Goal: Task Accomplishment & Management: Use online tool/utility

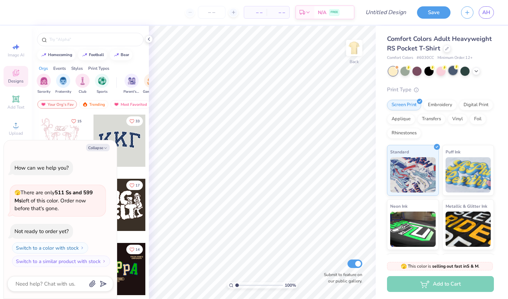
click at [452, 75] on div at bounding box center [452, 70] width 9 height 9
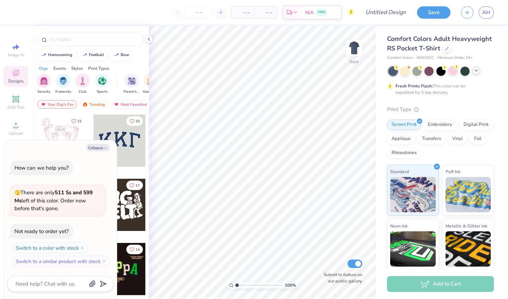
click at [478, 73] on icon at bounding box center [476, 71] width 6 height 6
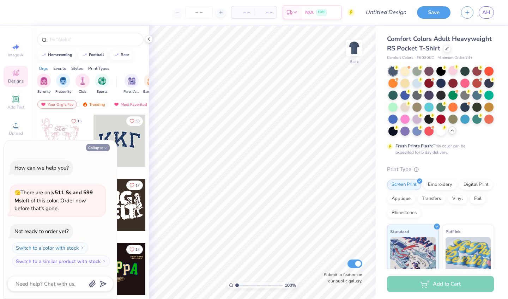
click at [104, 150] on icon "button" at bounding box center [105, 148] width 4 height 4
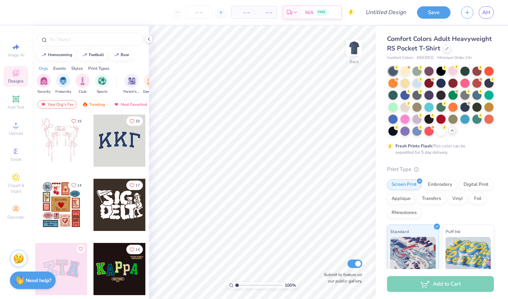
type textarea "x"
click at [398, 123] on div at bounding box center [392, 118] width 9 height 9
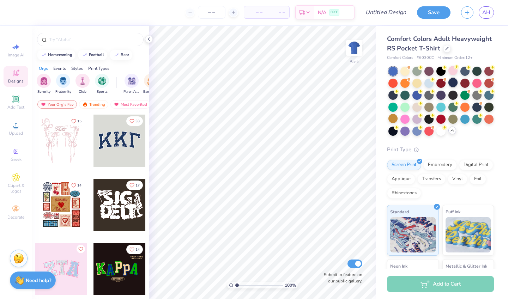
click at [457, 87] on div at bounding box center [452, 82] width 9 height 9
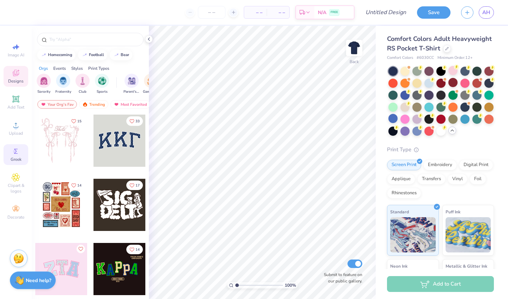
click at [15, 159] on span "Greek" at bounding box center [16, 160] width 11 height 6
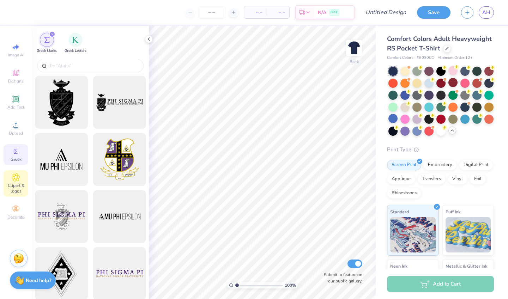
click at [17, 183] on span "Clipart & logos" at bounding box center [16, 188] width 25 height 11
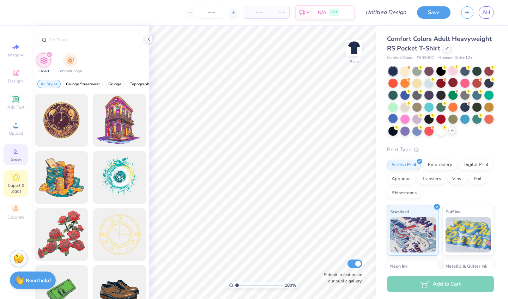
click at [19, 150] on icon at bounding box center [16, 151] width 8 height 8
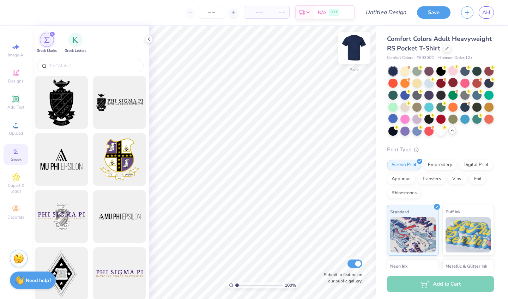
click at [350, 52] on img at bounding box center [354, 48] width 28 height 28
click at [18, 82] on span "Designs" at bounding box center [16, 81] width 16 height 6
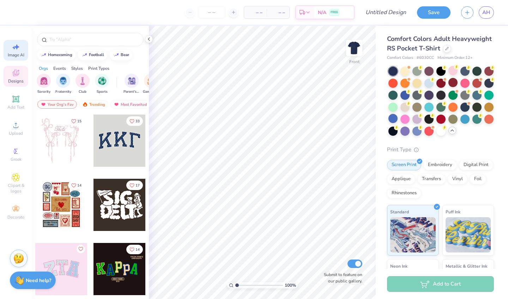
click at [18, 52] on span "Image AI" at bounding box center [16, 55] width 17 height 6
select select "4"
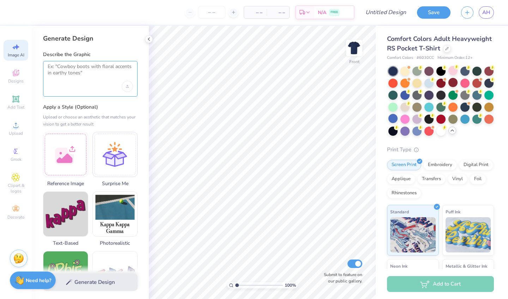
click at [60, 65] on textarea at bounding box center [90, 72] width 85 height 18
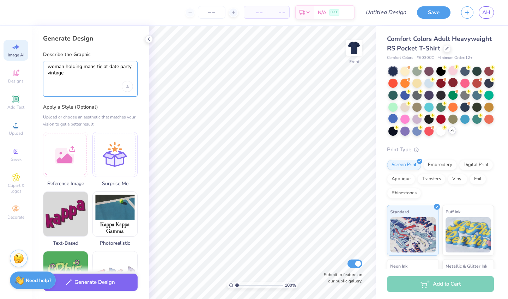
click at [103, 67] on textarea "woman holding mans tie at date party vintage" at bounding box center [90, 72] width 85 height 18
type textarea "woman holding mans tie seductively at date party vintage"
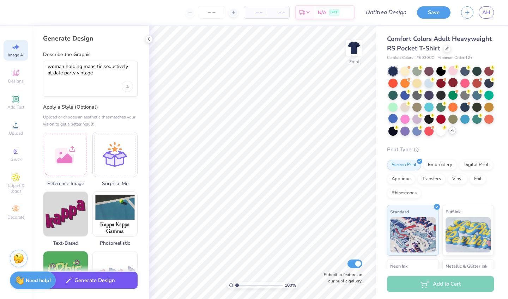
click at [101, 281] on button "Generate Design" at bounding box center [90, 280] width 95 height 17
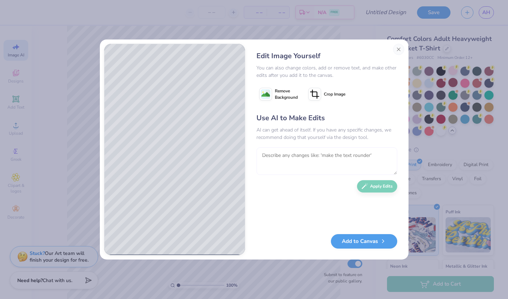
click at [320, 163] on textarea at bounding box center [326, 161] width 141 height 28
drag, startPoint x: 291, startPoint y: 156, endPoint x: 272, endPoint y: 157, distance: 19.4
click at [272, 157] on textarea "her grabbing the tie from behind" at bounding box center [326, 161] width 141 height 28
click at [339, 155] on textarea "her holding the tie from behind" at bounding box center [326, 161] width 141 height 28
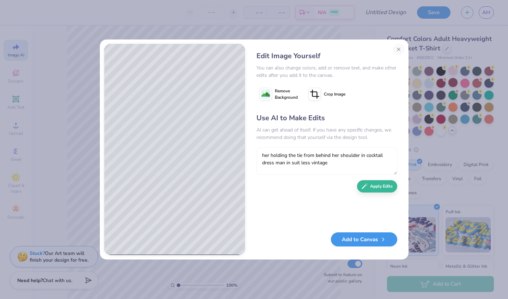
type textarea "her holding the tie from behind her shoulder in cocktail dress man in suit less…"
click at [376, 244] on button "Add to Canvas" at bounding box center [364, 239] width 66 height 14
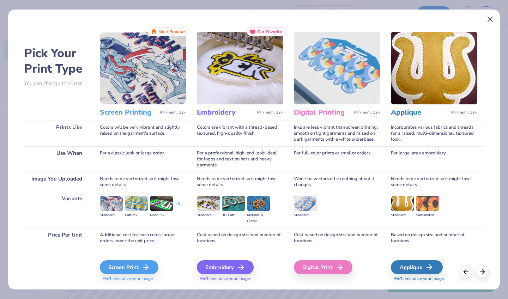
click at [492, 21] on button "Close" at bounding box center [490, 19] width 13 height 13
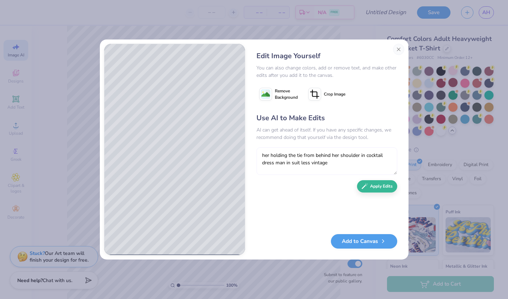
drag, startPoint x: 331, startPoint y: 163, endPoint x: 301, endPoint y: 164, distance: 30.7
click at [301, 164] on textarea "her holding the tie from behind her shoulder in cocktail dress man in suit less…" at bounding box center [326, 161] width 141 height 28
type textarea "her holding the tie from behind her shoulder in cocktail dress man in suit"
click at [384, 191] on div "Use AI to Make Edits AI can get ahead of itself. If you have any specific chang…" at bounding box center [326, 170] width 141 height 114
click at [378, 184] on button "Apply Edits" at bounding box center [377, 186] width 40 height 12
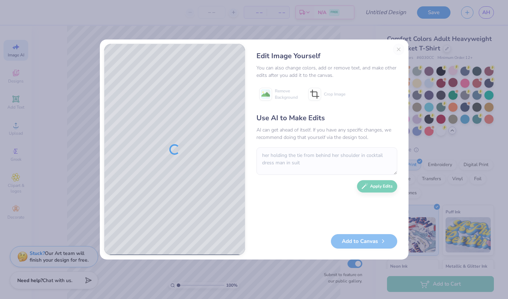
click at [314, 169] on textarea "her holding the tie from behind her shoulder in cocktail dress man in suit" at bounding box center [326, 161] width 141 height 28
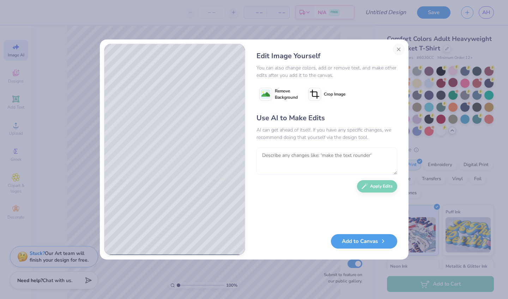
type textarea "n"
type textarea "have her facing the other direction holding his tie from behind her shoulder fu…"
click at [373, 186] on button "Apply Edits" at bounding box center [377, 186] width 40 height 12
click at [308, 157] on textarea at bounding box center [326, 161] width 141 height 28
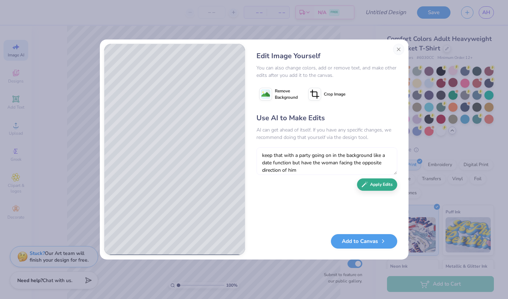
type textarea "keep that with a party going on in the background like a date function but have…"
click at [380, 191] on div "Use AI to Make Edits AI can get ahead of itself. If you have any specific chang…" at bounding box center [326, 170] width 141 height 114
click at [378, 187] on button "Apply Edits" at bounding box center [377, 184] width 40 height 12
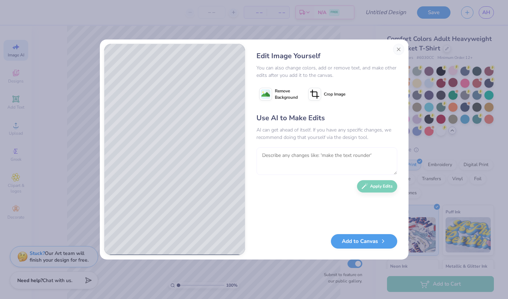
click at [304, 163] on textarea at bounding box center [326, 161] width 141 height 28
type textarea "f"
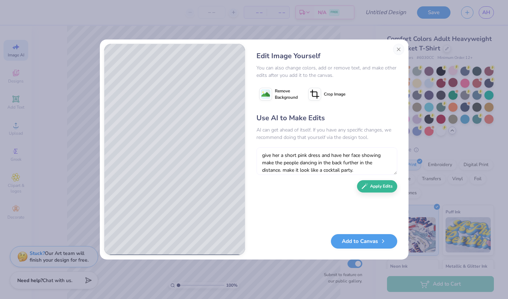
click at [321, 156] on textarea "give her a short pink dress and have her face showing make the people dancing i…" at bounding box center [326, 161] width 141 height 28
click at [329, 156] on textarea "give her a short pink dress and have her face showing make the people dancing i…" at bounding box center [326, 161] width 141 height 28
click at [309, 156] on textarea "give her a short pink dress and her date in a black suit have her face showing …" at bounding box center [326, 161] width 141 height 28
type textarea "give her a short pink cocktail dress and her date in a black suit have her face…"
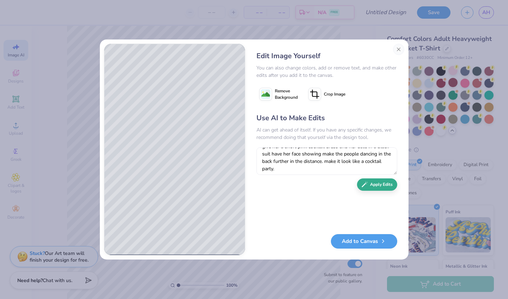
click at [374, 185] on button "Apply Edits" at bounding box center [377, 184] width 40 height 12
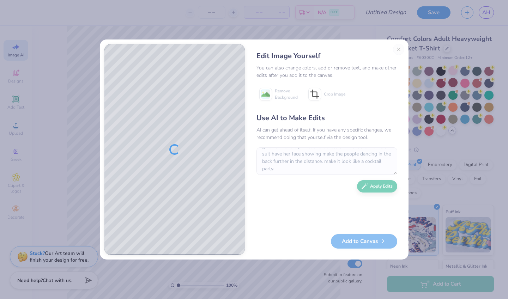
click at [307, 152] on textarea "give her a short pink cocktail dress and her date in a black suit have her face…" at bounding box center [326, 161] width 141 height 28
click at [316, 196] on div "Use AI to Make Edits AI can get ahead of itself. If you have any specific chang…" at bounding box center [326, 170] width 141 height 114
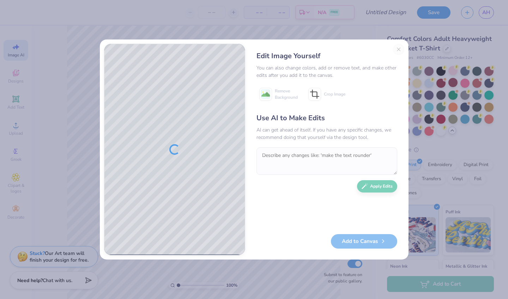
scroll to position [0, 0]
click at [348, 159] on textarea at bounding box center [326, 161] width 141 height 28
paste textarea "give her a short pink cocktail dress and her date in a black suit have her face…"
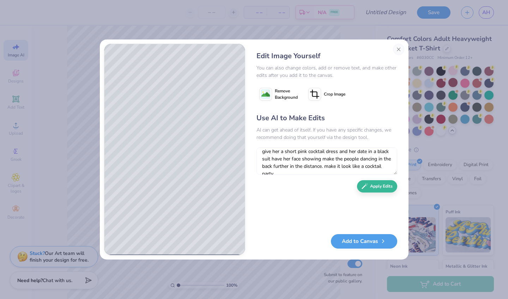
scroll to position [7, 0]
click at [334, 157] on textarea "give her a short pink cocktail dress and her date in a black suit have her face…" at bounding box center [326, 161] width 141 height 28
drag, startPoint x: 303, startPoint y: 156, endPoint x: 332, endPoint y: 154, distance: 28.6
click at [333, 155] on textarea "give her a short pink cocktail dress and her date in a black suit have her face…" at bounding box center [326, 161] width 141 height 28
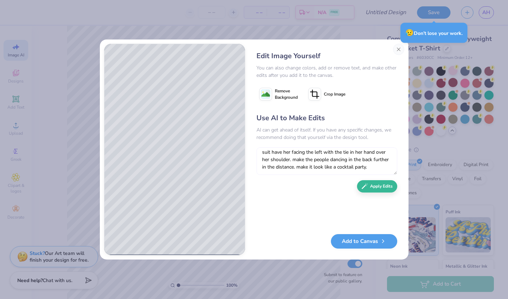
scroll to position [17, 0]
click at [322, 162] on textarea "give her a short pink cocktail dress and her date in a black suit have her faci…" at bounding box center [326, 161] width 141 height 28
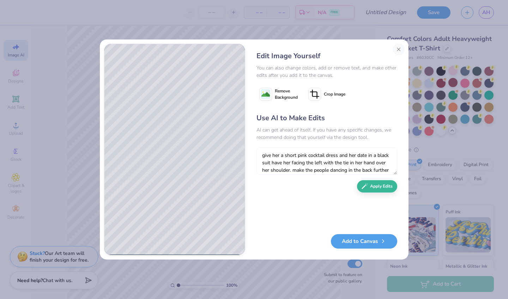
scroll to position [0, 0]
click at [263, 156] on textarea "give her a short pink cocktail dress and her date in a black suit have her faci…" at bounding box center [326, 161] width 141 height 28
drag, startPoint x: 352, startPoint y: 153, endPoint x: 293, endPoint y: 153, distance: 58.9
click at [293, 152] on textarea "make it full body of the couple, give her a short pink cocktail dress and her d…" at bounding box center [326, 161] width 141 height 28
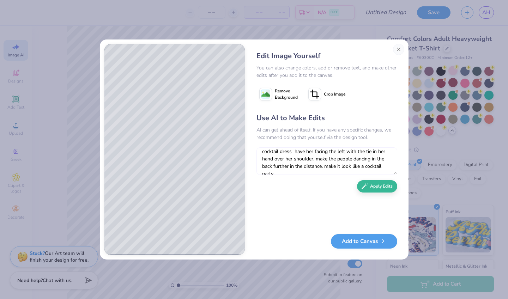
scroll to position [11, 0]
click at [321, 166] on textarea "make it full body of the couple, give her a short pink cocktail dress and have …" at bounding box center [326, 161] width 141 height 28
drag, startPoint x: 331, startPoint y: 160, endPoint x: 258, endPoint y: 157, distance: 73.4
click at [258, 157] on textarea "make it full body of the couple, give her a short pink cocktail dress and have …" at bounding box center [326, 161] width 141 height 28
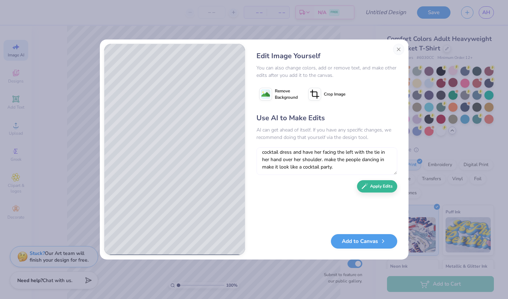
scroll to position [11, 0]
type textarea "make it full body of the couple, give her a short pink cocktail dress and have …"
click at [381, 185] on button "Apply Edits" at bounding box center [377, 184] width 40 height 12
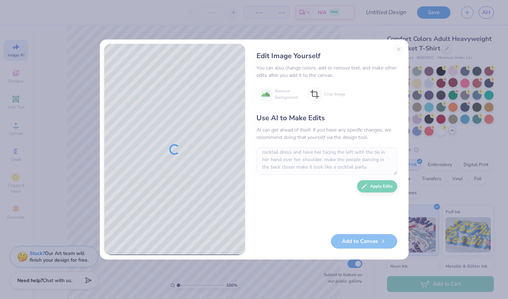
click at [306, 196] on div "Use AI to Make Edits AI can get ahead of itself. If you have any specific chang…" at bounding box center [326, 170] width 141 height 114
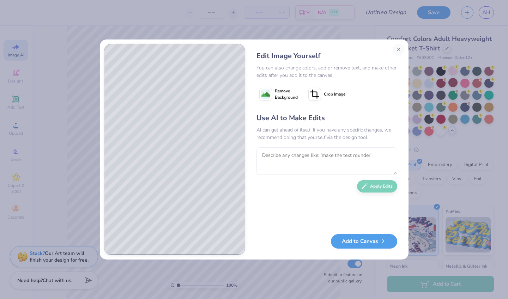
scroll to position [0, 0]
click at [296, 154] on textarea at bounding box center [326, 161] width 141 height 28
type textarea "g"
type textarea "m"
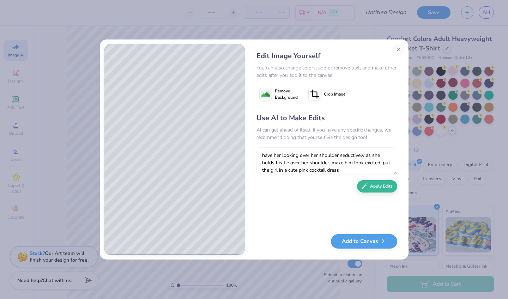
type textarea "have her looking over her shoulder seductively as she holds his tie over her sh…"
click at [375, 183] on button "Apply Edits" at bounding box center [377, 186] width 40 height 12
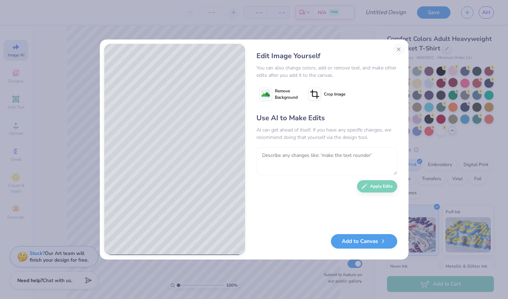
click at [320, 157] on textarea at bounding box center [326, 161] width 141 height 28
type textarea "m"
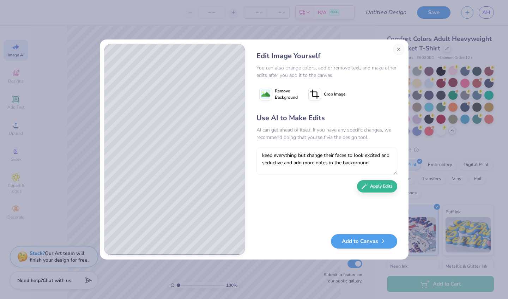
type textarea "keep everything but change their faces to look excited and seductive and add mo…"
click at [396, 189] on button "Apply Edits" at bounding box center [377, 186] width 40 height 12
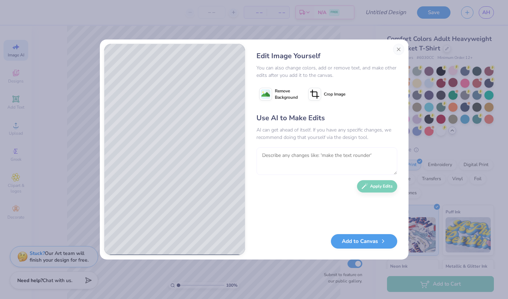
click at [311, 164] on textarea at bounding box center [326, 161] width 141 height 28
type textarea "make them more vintage attractive make her blonde with pearl earrings"
click at [369, 187] on button "Apply Edits" at bounding box center [377, 184] width 40 height 12
click at [328, 157] on textarea at bounding box center [326, 161] width 141 height 28
type textarea "make their faces less ai and more normal"
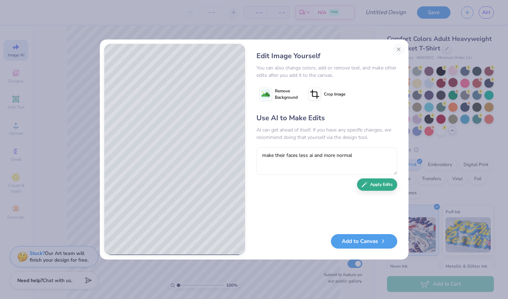
click at [383, 188] on button "Apply Edits" at bounding box center [377, 184] width 40 height 12
click at [285, 154] on textarea at bounding box center [326, 161] width 141 height 28
type textarea "ma"
click at [400, 51] on button "Close" at bounding box center [398, 49] width 11 height 11
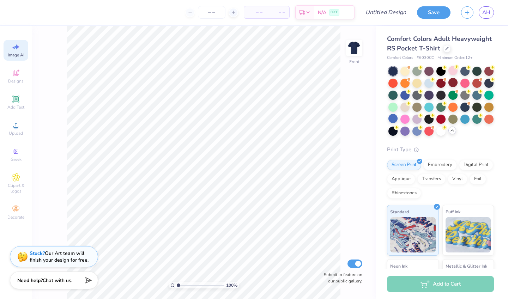
click at [17, 53] on span "Image AI" at bounding box center [16, 55] width 17 height 6
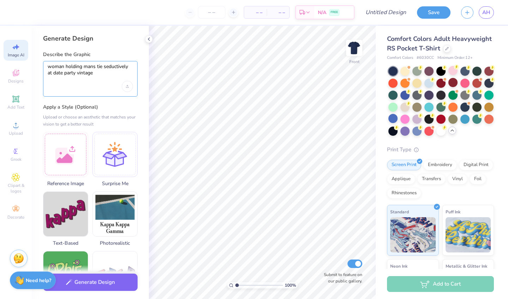
click at [105, 76] on textarea "woman holding mans tie seductively at date party vintage" at bounding box center [90, 72] width 85 height 18
click at [129, 67] on textarea "woman holding mans tie seductively at date party vintage" at bounding box center [90, 72] width 85 height 18
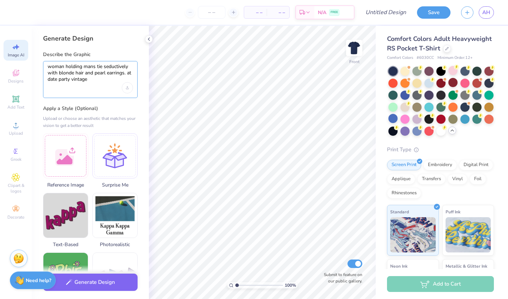
click at [103, 80] on textarea "woman holding mans tie seductively with blonde hair and pearl earrings. at date…" at bounding box center [90, 72] width 85 height 19
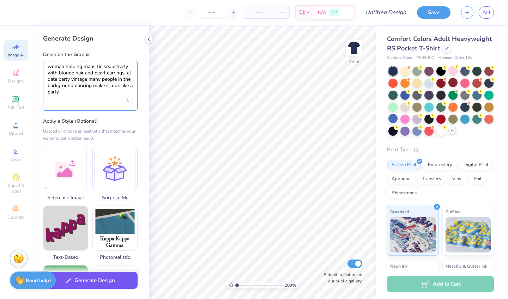
type textarea "woman holding mans tie seductively with blonde hair and pearl earrings. at date…"
click at [99, 279] on button "Generate Design" at bounding box center [90, 280] width 95 height 17
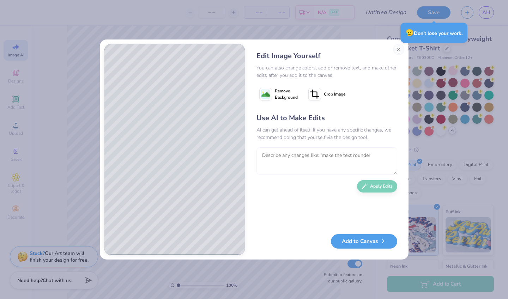
click at [270, 154] on textarea at bounding box center [326, 161] width 141 height 28
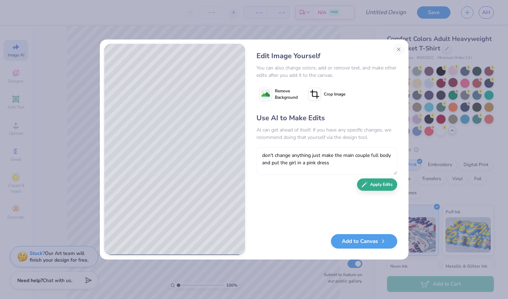
type textarea "don't change anything just make the main couple full body and put the girl in a…"
click at [367, 185] on icon "button" at bounding box center [365, 184] width 6 height 6
click at [286, 156] on textarea at bounding box center [326, 161] width 141 height 28
type textarea "go back so their faces aren't distorted"
click at [383, 183] on button "Apply Edits" at bounding box center [377, 184] width 40 height 12
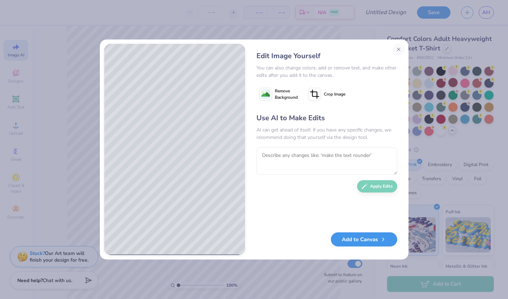
click at [354, 247] on button "Add to Canvas" at bounding box center [364, 239] width 66 height 14
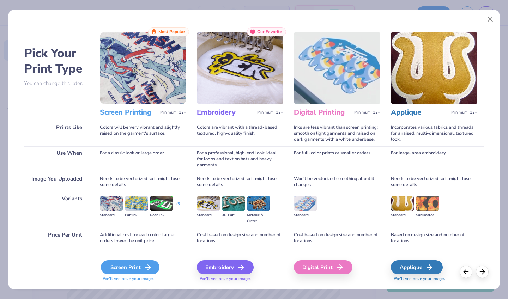
click at [141, 263] on div "Screen Print" at bounding box center [130, 267] width 59 height 14
click at [141, 266] on div "Screen Print" at bounding box center [130, 267] width 59 height 14
click at [136, 262] on div "Screen Print" at bounding box center [130, 267] width 59 height 14
click at [142, 267] on div "Screen Print" at bounding box center [130, 267] width 59 height 14
click at [480, 273] on icon at bounding box center [482, 271] width 8 height 8
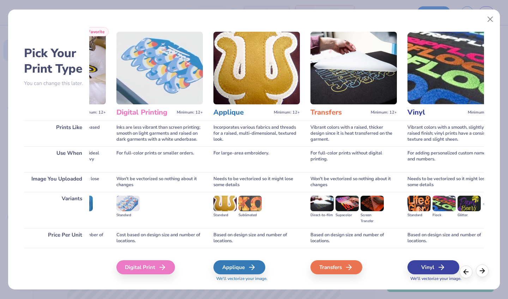
scroll to position [0, 230]
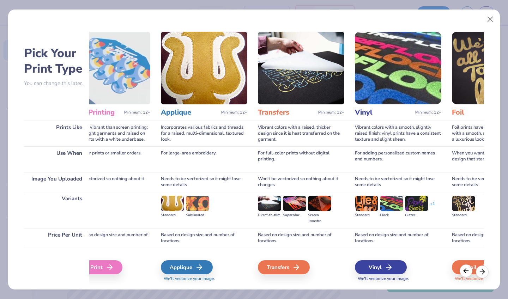
click at [468, 272] on icon at bounding box center [466, 271] width 8 height 8
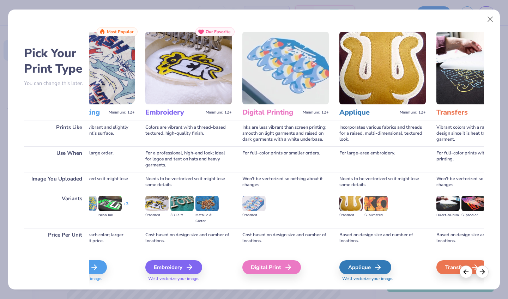
scroll to position [0, 0]
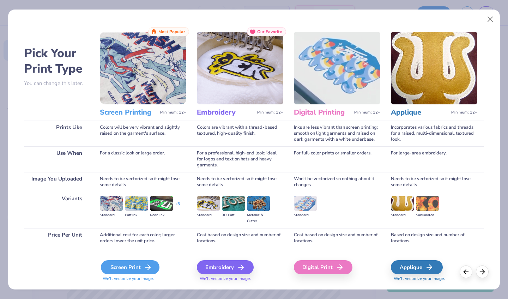
click at [136, 267] on div "Screen Print" at bounding box center [130, 267] width 59 height 14
click at [128, 114] on h3 "Screen Printing" at bounding box center [128, 112] width 57 height 9
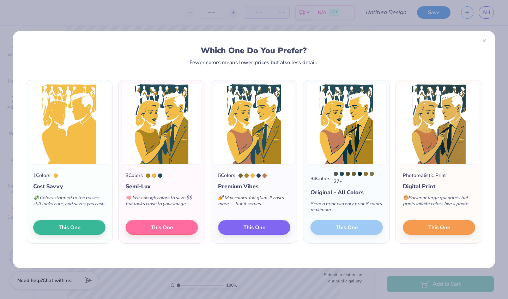
click at [350, 227] on div "34 Colors 27 + Original - All Colors Screen print can only print 8 colors maxim…" at bounding box center [346, 204] width 86 height 79
click at [346, 227] on div "34 Colors 27 + Original - All Colors Screen print can only print 8 colors maxim…" at bounding box center [346, 204] width 86 height 79
click at [368, 246] on div "1 Colors Cost Savvy 💸 Colors stripped to the basics, still looks cute, and save…" at bounding box center [254, 166] width 482 height 203
click at [356, 227] on div "34 Colors 27 + Original - All Colors Screen print can only print 8 colors maxim…" at bounding box center [346, 204] width 86 height 79
click at [428, 223] on button "This One" at bounding box center [439, 226] width 72 height 15
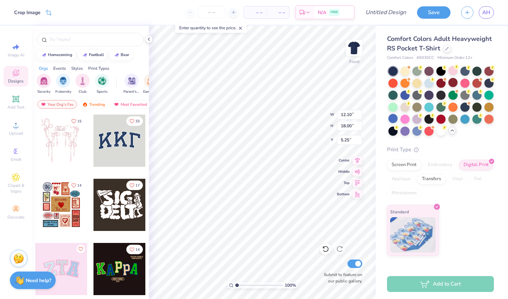
type input "10.38"
type input "15.44"
type input "5.55"
click at [14, 202] on div "Decorate" at bounding box center [16, 212] width 25 height 21
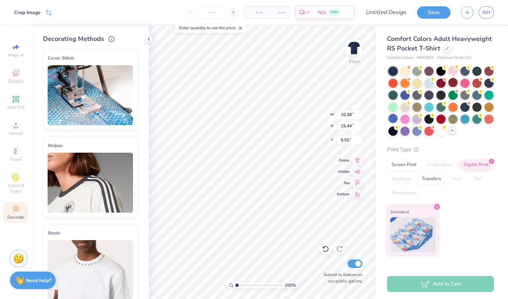
click at [19, 217] on span "Decorate" at bounding box center [15, 217] width 17 height 6
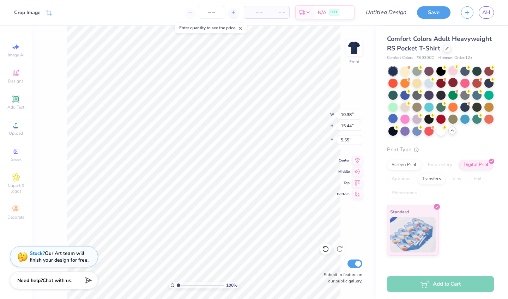
scroll to position [8, 0]
click at [13, 78] on div "Designs" at bounding box center [16, 76] width 25 height 21
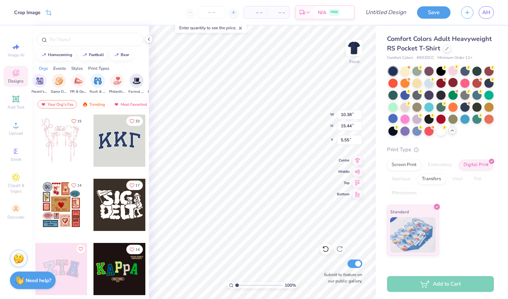
scroll to position [0, 126]
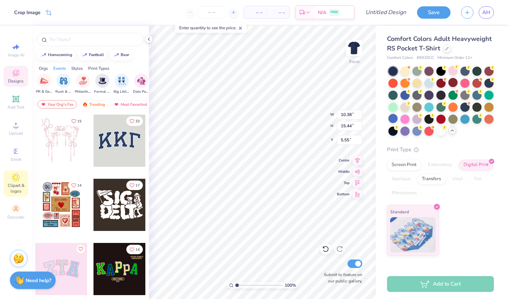
click at [19, 188] on span "Clipart & logos" at bounding box center [16, 188] width 25 height 11
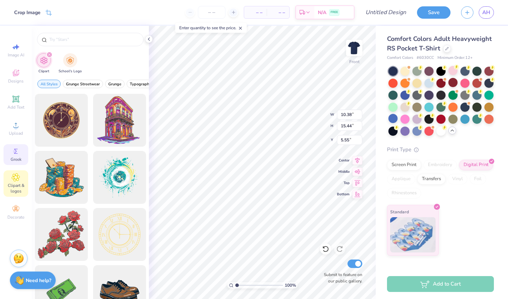
click at [13, 164] on div "Greek" at bounding box center [16, 154] width 25 height 21
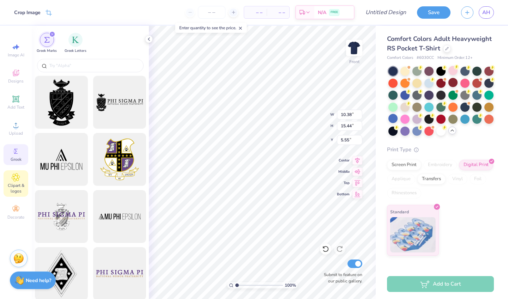
click at [16, 189] on span "Clipart & logos" at bounding box center [16, 188] width 25 height 11
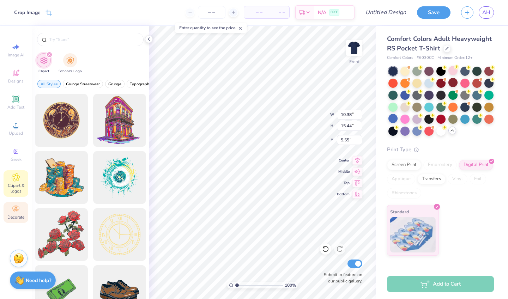
click at [18, 214] on span "Decorate" at bounding box center [15, 217] width 17 height 6
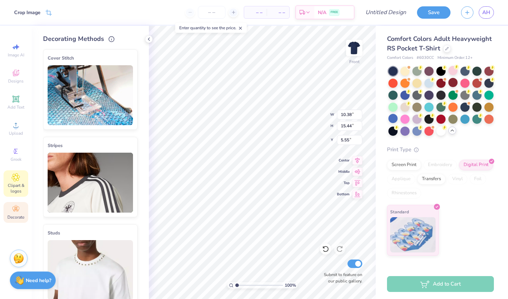
click at [17, 193] on span "Clipart & logos" at bounding box center [16, 188] width 25 height 11
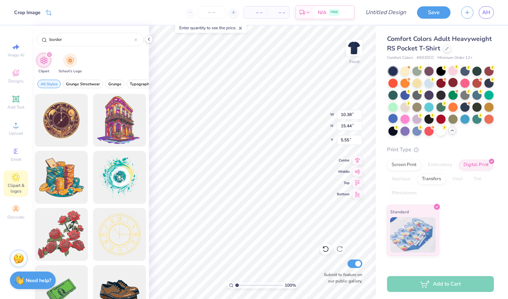
type input "border"
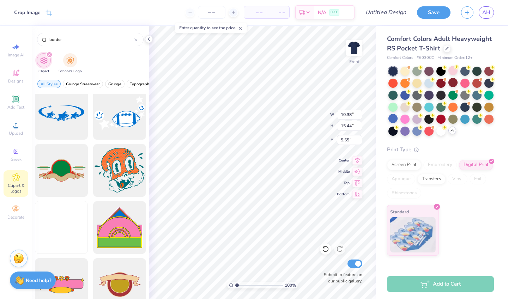
scroll to position [582, 0]
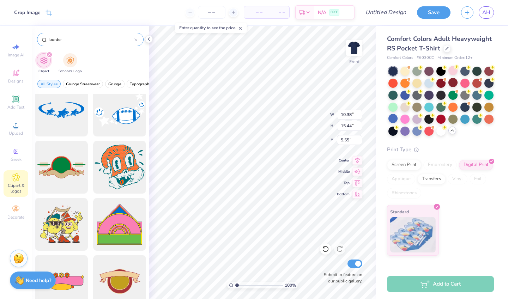
click at [137, 41] on icon at bounding box center [135, 39] width 3 height 3
type input "white line"
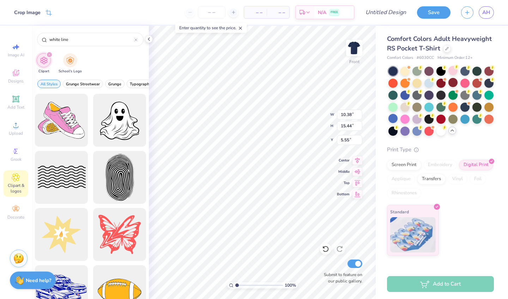
scroll to position [0, 0]
type input "5.59"
click at [410, 117] on div at bounding box center [404, 118] width 9 height 9
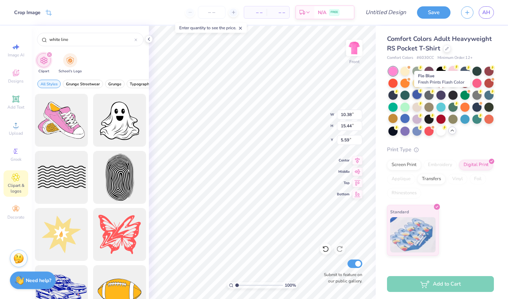
click at [422, 98] on div at bounding box center [416, 94] width 9 height 9
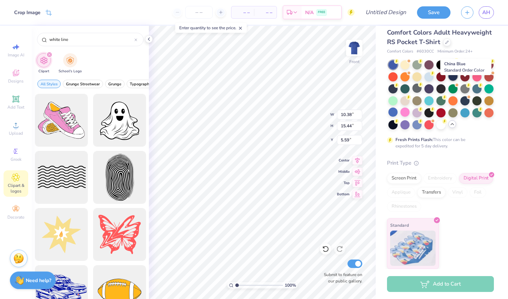
click at [457, 81] on div at bounding box center [452, 76] width 9 height 9
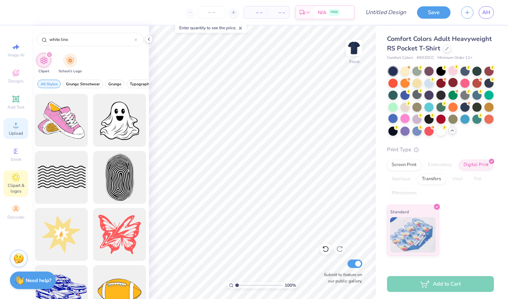
click at [17, 129] on circle at bounding box center [16, 128] width 4 height 4
click at [439, 14] on button "Save" at bounding box center [434, 11] width 34 height 12
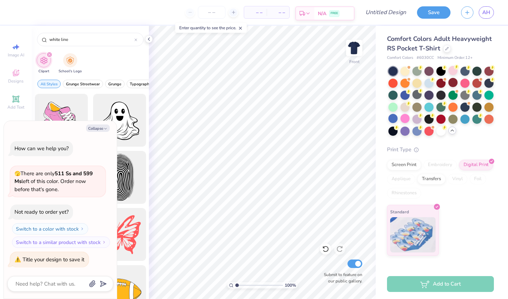
type textarea "x"
click at [342, 12] on div "N/A FREE" at bounding box center [334, 13] width 40 height 13
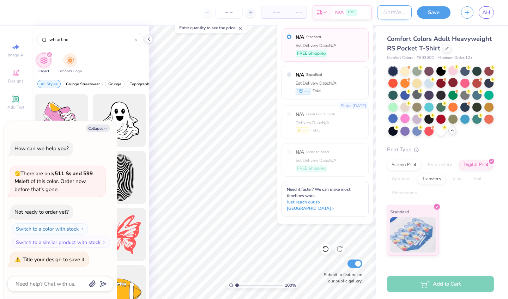
click at [385, 13] on input "Design Title" at bounding box center [394, 12] width 35 height 14
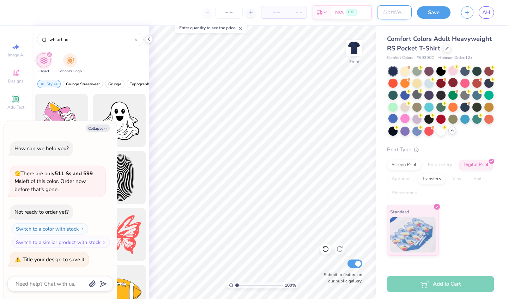
type input "m"
type textarea "x"
type input "my"
type textarea "x"
type input "my"
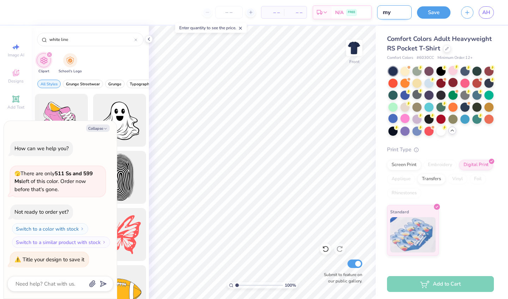
type textarea "x"
type input "my t"
type textarea "x"
type input "my ti"
type textarea "x"
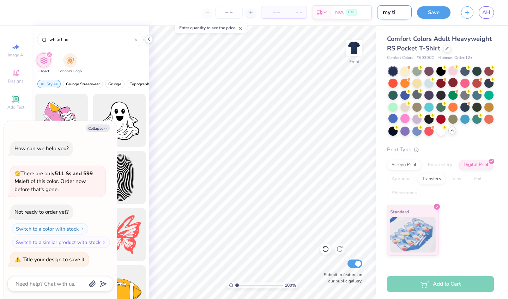
type input "my tie"
type textarea "x"
type input "my tie"
click at [446, 10] on button "Save" at bounding box center [434, 11] width 34 height 12
click at [148, 39] on polyline at bounding box center [148, 39] width 1 height 3
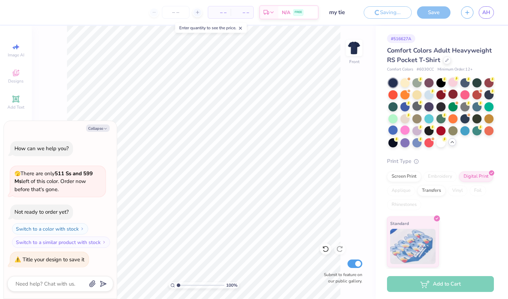
type textarea "x"
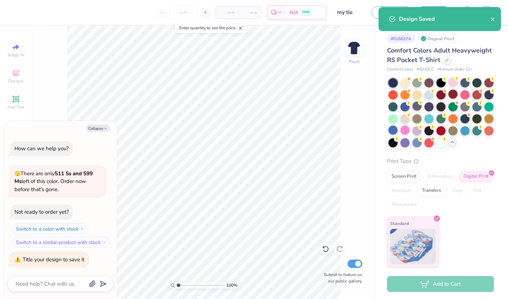
click at [473, 21] on div "Design Saved" at bounding box center [444, 19] width 91 height 8
click at [493, 21] on icon "close" at bounding box center [492, 20] width 5 height 6
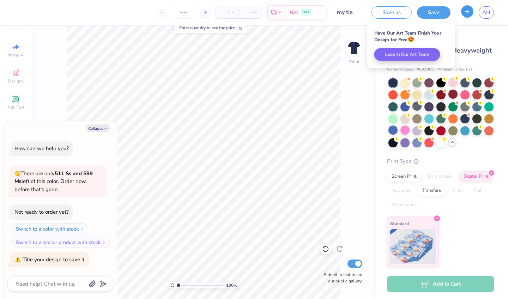
click at [462, 14] on button "button" at bounding box center [467, 11] width 12 height 12
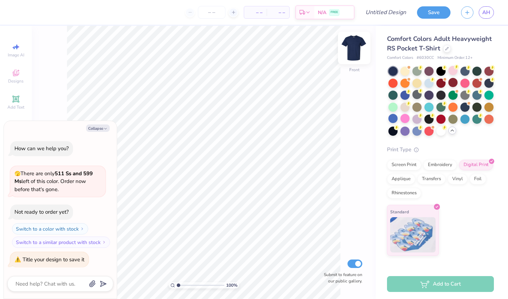
click at [357, 51] on img at bounding box center [354, 48] width 28 height 28
click at [357, 51] on img at bounding box center [354, 48] width 14 height 14
click at [98, 128] on button "Collapse" at bounding box center [98, 128] width 24 height 7
type textarea "x"
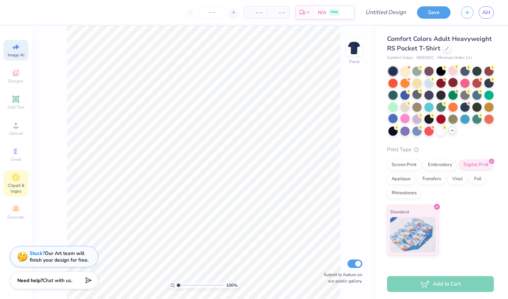
click at [22, 57] on span "Image AI" at bounding box center [16, 55] width 17 height 6
select select "4"
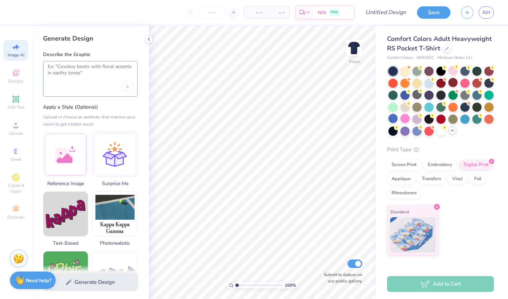
click at [69, 69] on textarea at bounding box center [90, 72] width 85 height 18
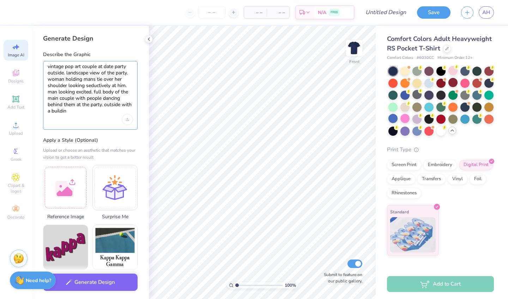
type textarea "vintage pop art couple at date party outside. landscape view of the party. woma…"
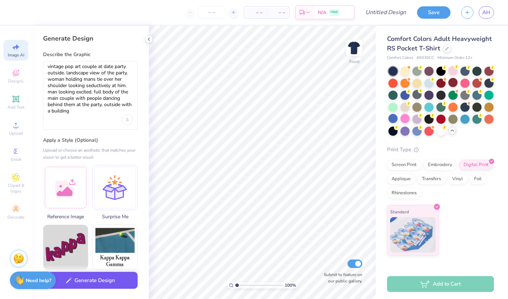
click at [110, 287] on button "Generate Design" at bounding box center [90, 280] width 95 height 17
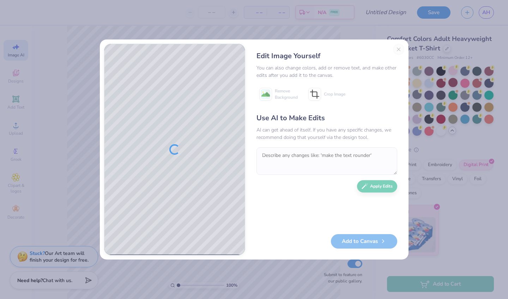
click at [268, 155] on textarea at bounding box center [326, 161] width 141 height 28
click at [398, 49] on button "Close" at bounding box center [398, 49] width 11 height 11
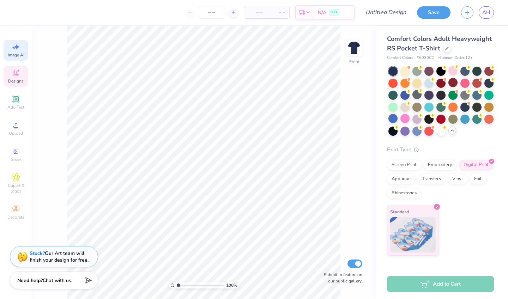
click at [19, 82] on span "Designs" at bounding box center [16, 81] width 16 height 6
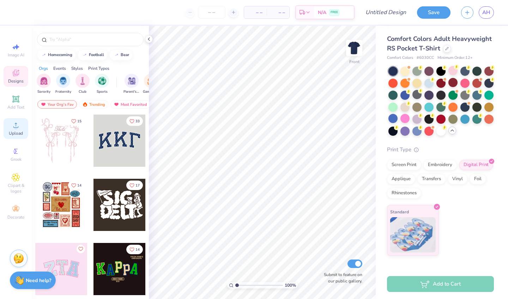
click at [14, 132] on span "Upload" at bounding box center [16, 134] width 14 height 6
click at [19, 45] on icon at bounding box center [16, 47] width 8 height 8
select select "4"
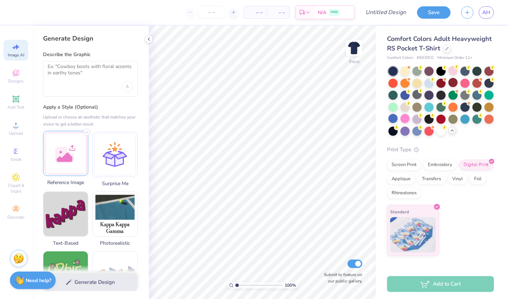
click at [74, 160] on div at bounding box center [65, 153] width 45 height 45
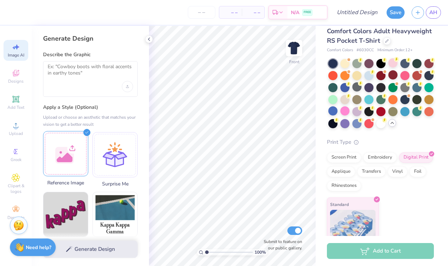
click at [69, 158] on div at bounding box center [65, 153] width 45 height 45
click at [68, 155] on div at bounding box center [65, 153] width 45 height 45
click at [58, 159] on img at bounding box center [65, 153] width 44 height 16
click at [73, 161] on img at bounding box center [65, 153] width 44 height 16
click at [114, 249] on div "Generate Design" at bounding box center [90, 249] width 117 height 34
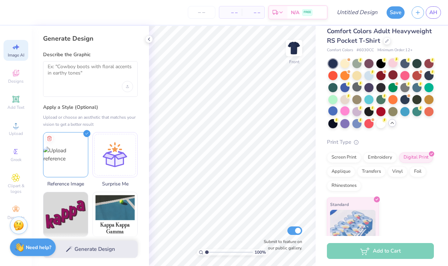
click at [80, 248] on div "Generate Design" at bounding box center [90, 249] width 117 height 34
click at [92, 249] on div "Generate Design" at bounding box center [90, 249] width 117 height 34
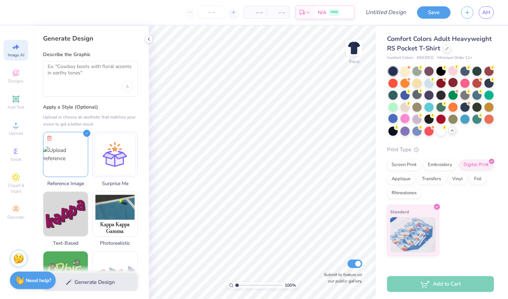
click at [78, 283] on div "Generate Design" at bounding box center [90, 282] width 117 height 34
click at [36, 282] on strong "Need help?" at bounding box center [38, 279] width 25 height 7
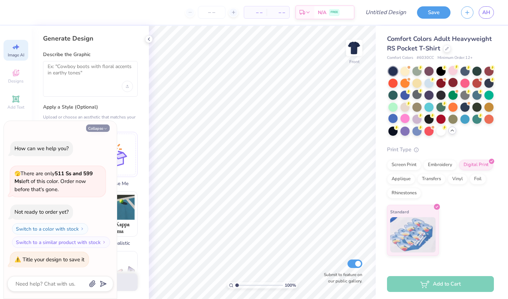
click at [103, 129] on icon "button" at bounding box center [105, 129] width 4 height 4
type textarea "x"
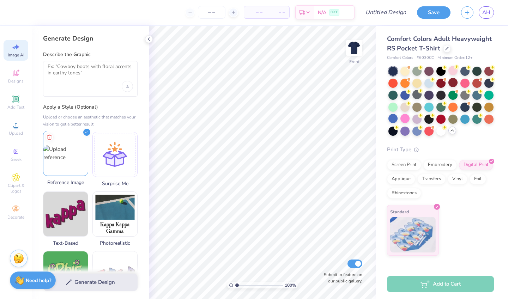
click at [76, 148] on img at bounding box center [65, 153] width 44 height 16
click at [84, 145] on img at bounding box center [65, 153] width 44 height 16
click at [115, 283] on div "Generate Design" at bounding box center [90, 282] width 117 height 34
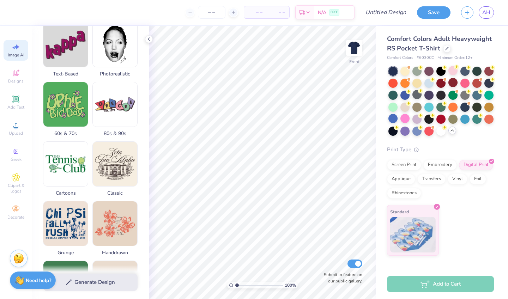
scroll to position [187, 0]
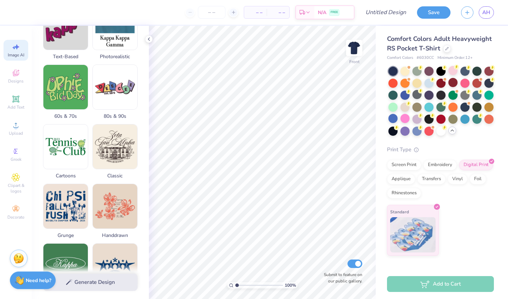
click at [101, 292] on div "Generate Design" at bounding box center [90, 282] width 117 height 34
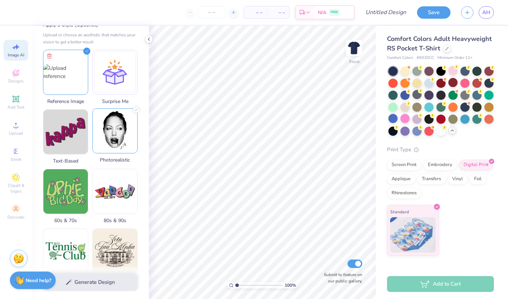
scroll to position [65, 0]
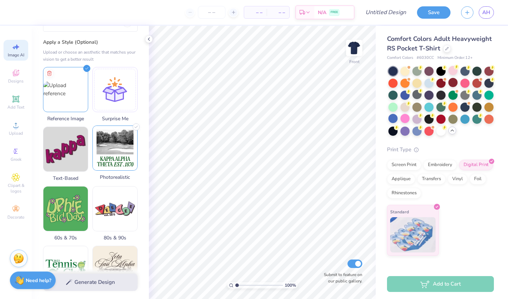
click at [127, 150] on img at bounding box center [115, 148] width 44 height 44
click at [61, 80] on img at bounding box center [65, 88] width 44 height 16
select select "4"
click at [110, 281] on div "Generate Design" at bounding box center [90, 282] width 117 height 34
click at [69, 282] on div "Generate Design" at bounding box center [90, 282] width 117 height 34
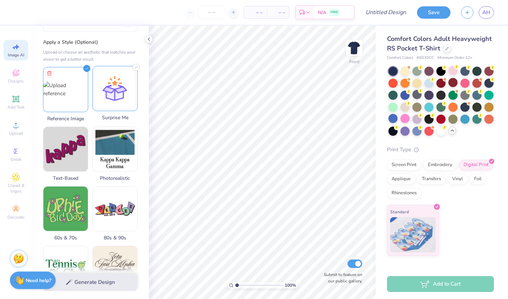
click at [120, 78] on div at bounding box center [114, 88] width 45 height 45
click at [79, 80] on img at bounding box center [65, 88] width 44 height 16
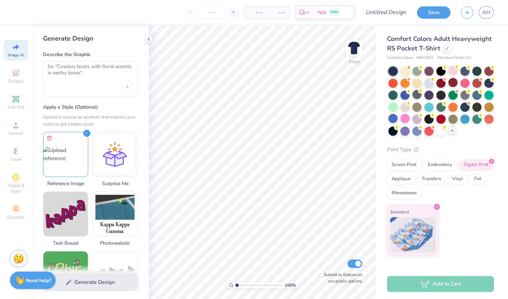
scroll to position [0, 0]
click at [95, 283] on div "Generate Design" at bounding box center [90, 282] width 117 height 34
click at [93, 72] on textarea at bounding box center [90, 72] width 85 height 18
click at [93, 283] on div "Generate Design" at bounding box center [90, 282] width 117 height 34
click at [148, 40] on icon at bounding box center [149, 39] width 6 height 6
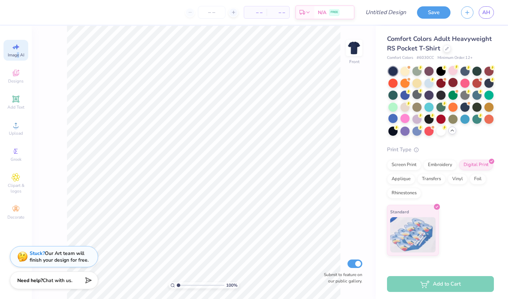
click at [18, 53] on span "Image AI" at bounding box center [16, 55] width 17 height 6
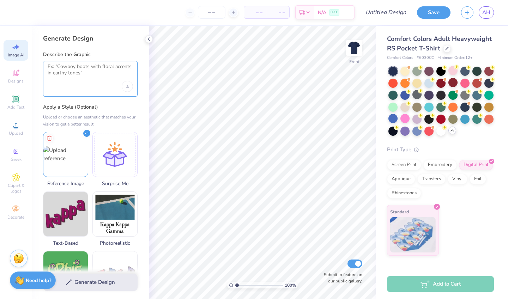
click at [115, 71] on textarea at bounding box center [90, 72] width 85 height 18
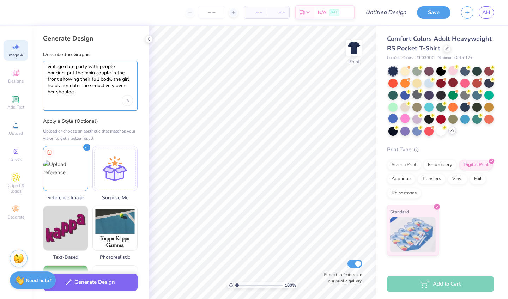
type textarea "vintage date party with people dancing. put the main couple in the front showin…"
click at [102, 280] on button "Generate Design" at bounding box center [90, 280] width 95 height 17
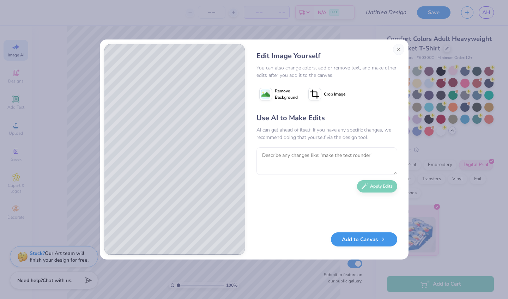
click at [365, 244] on button "Add to Canvas" at bounding box center [364, 239] width 66 height 14
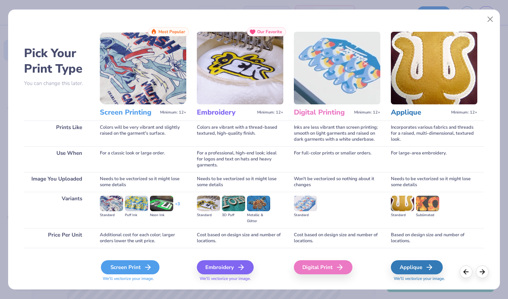
click at [139, 268] on div "Screen Print" at bounding box center [130, 267] width 59 height 14
click at [144, 266] on icon at bounding box center [148, 267] width 8 height 8
click at [485, 272] on icon at bounding box center [482, 271] width 8 height 8
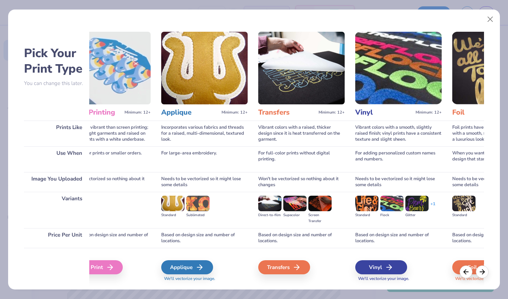
scroll to position [0, 230]
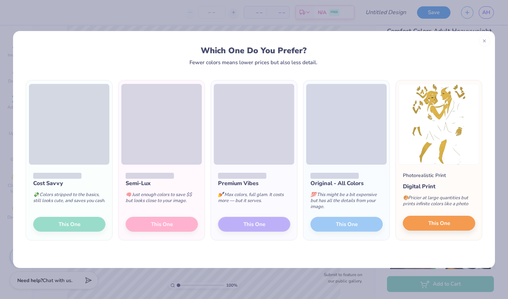
click at [432, 220] on span "This One" at bounding box center [439, 223] width 22 height 8
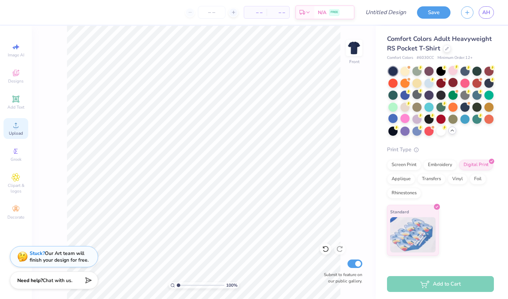
click at [8, 124] on div "Upload" at bounding box center [16, 128] width 25 height 21
click at [17, 127] on icon at bounding box center [15, 125] width 5 height 5
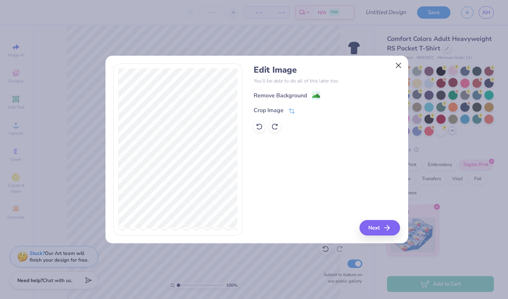
click at [400, 66] on button "Close" at bounding box center [398, 65] width 13 height 13
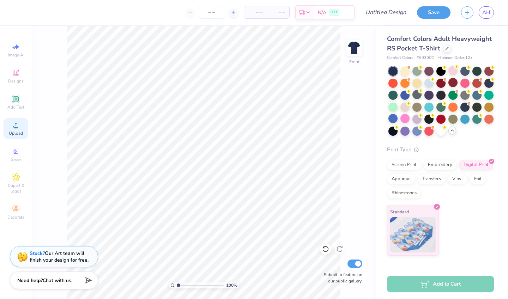
click at [10, 133] on span "Upload" at bounding box center [16, 134] width 14 height 6
click at [22, 70] on div "Designs" at bounding box center [16, 76] width 25 height 21
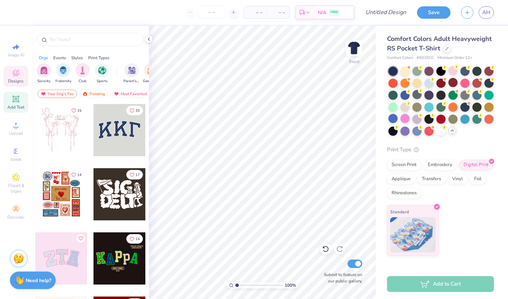
click at [18, 104] on div "Add Text" at bounding box center [16, 102] width 25 height 21
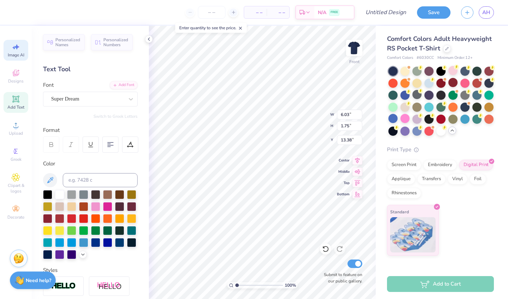
click at [16, 49] on icon at bounding box center [16, 47] width 8 height 8
select select "4"
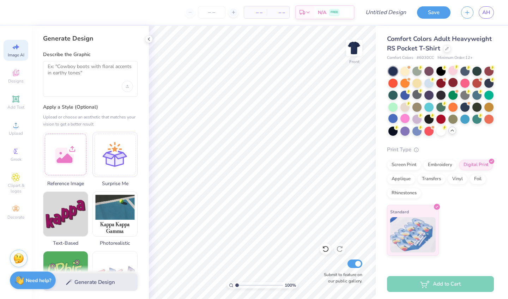
click at [31, 158] on div "Image AI Designs Add Text Upload Greek Clipart & logos Decorate" at bounding box center [16, 162] width 32 height 273
click at [66, 159] on div at bounding box center [65, 153] width 45 height 45
click at [90, 283] on div "Generate Design" at bounding box center [90, 282] width 117 height 34
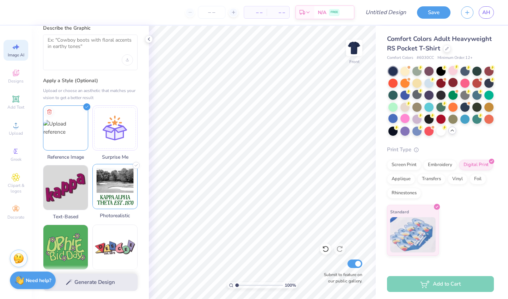
scroll to position [29, 0]
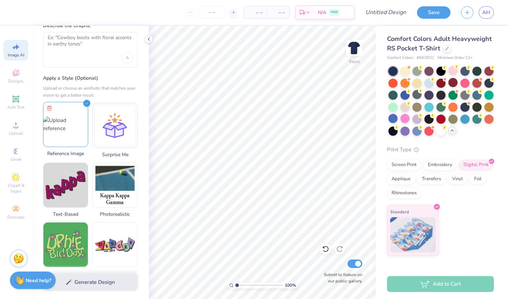
click at [83, 116] on img at bounding box center [65, 124] width 44 height 16
click at [84, 281] on div "Generate Design" at bounding box center [90, 282] width 117 height 34
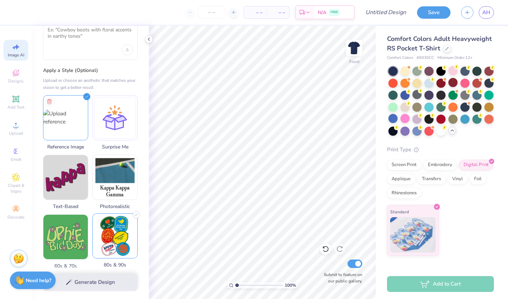
click at [106, 223] on img at bounding box center [115, 236] width 44 height 44
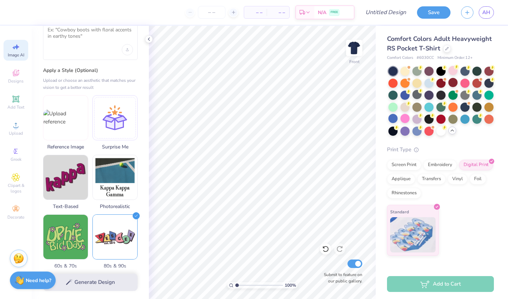
click at [103, 280] on div "Generate Design" at bounding box center [90, 282] width 117 height 34
click at [68, 123] on img at bounding box center [65, 117] width 44 height 16
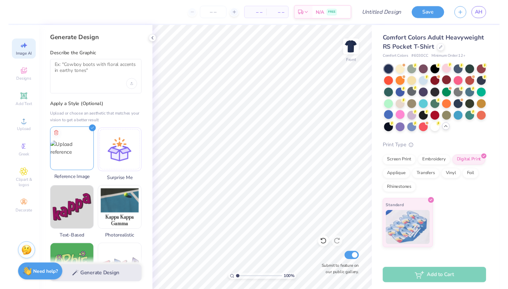
scroll to position [0, 0]
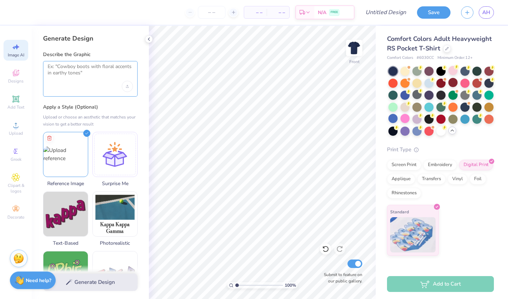
click at [98, 68] on textarea at bounding box center [90, 72] width 85 height 18
click at [100, 275] on div "Generate Design" at bounding box center [90, 282] width 117 height 34
click at [98, 284] on div "Generate Design" at bounding box center [90, 282] width 117 height 34
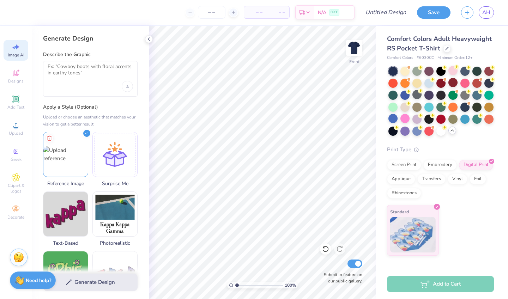
click at [12, 253] on div "Stuck? Our Art team will finish your design for free." at bounding box center [19, 258] width 18 height 18
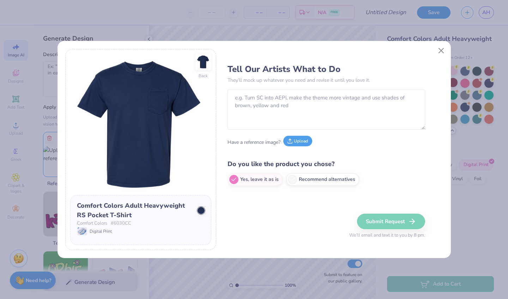
click at [303, 141] on button "Upload" at bounding box center [297, 141] width 29 height 11
click at [297, 142] on button "Upload" at bounding box center [297, 141] width 29 height 11
click at [444, 49] on button "Close" at bounding box center [440, 50] width 13 height 13
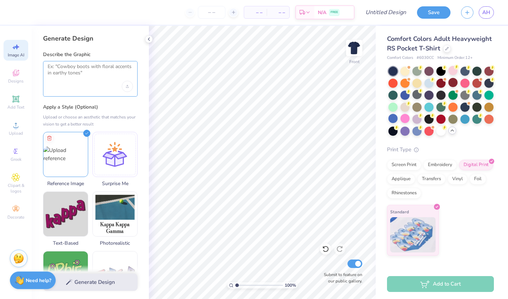
click at [104, 73] on textarea at bounding box center [90, 72] width 85 height 18
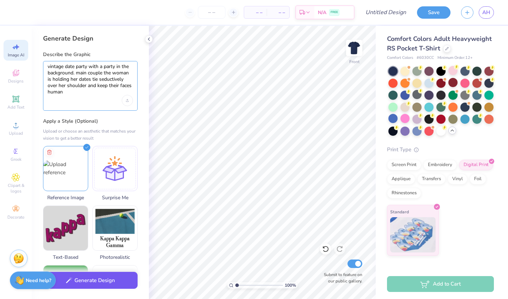
type textarea "vintage date party with a party in the background. main couple the woman is hol…"
click at [100, 283] on button "Generate Design" at bounding box center [90, 280] width 95 height 17
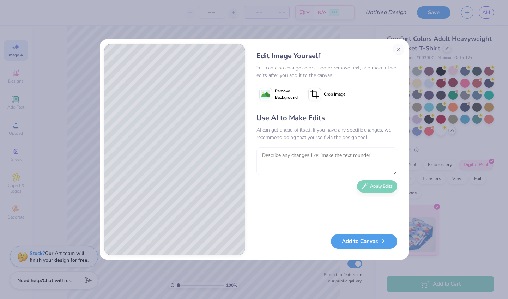
click at [305, 154] on textarea at bounding box center [326, 161] width 141 height 28
type textarea "m"
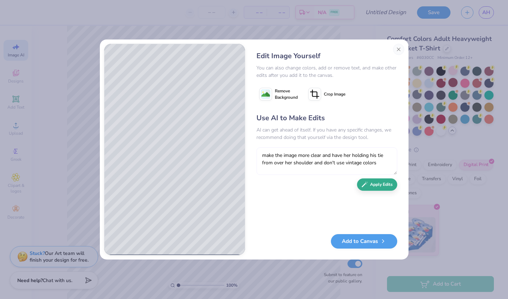
type textarea "make the image more clear and have her holding his tie from over her shoulder a…"
click at [378, 186] on button "Apply Edits" at bounding box center [377, 184] width 40 height 12
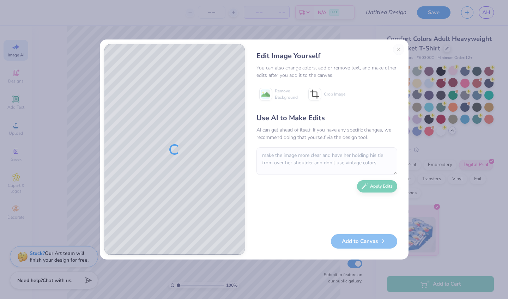
click at [366, 239] on div "Add to Canvas" at bounding box center [326, 241] width 141 height 14
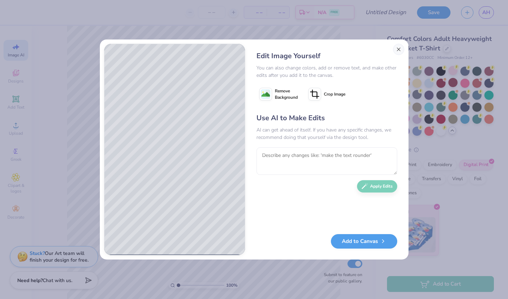
click at [398, 50] on button "Close" at bounding box center [398, 49] width 11 height 11
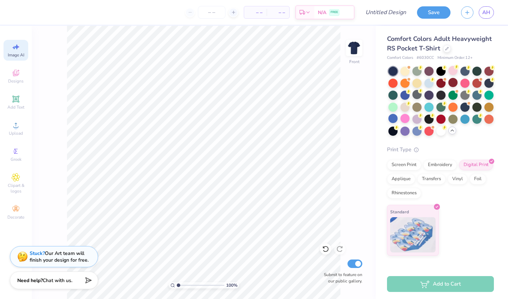
click at [66, 216] on div "100 % Front Submit to feature on our public gallery." at bounding box center [204, 162] width 344 height 273
click at [18, 126] on icon at bounding box center [16, 125] width 8 height 8
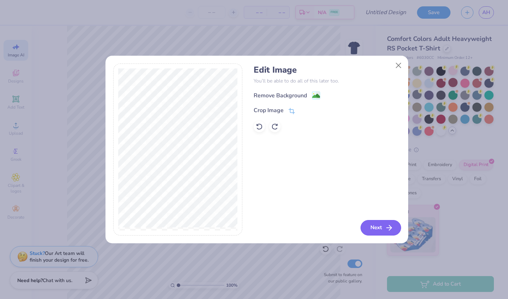
click at [387, 227] on icon "button" at bounding box center [389, 228] width 8 height 8
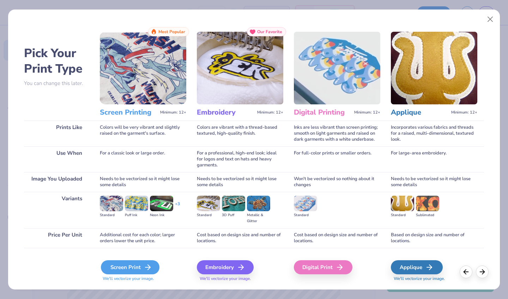
click at [117, 269] on div "Screen Print" at bounding box center [130, 267] width 59 height 14
click at [129, 111] on body "– – Per Item – – Total Est. Delivery N/A FREE Design Title Save AH Image AI Des…" at bounding box center [254, 149] width 508 height 299
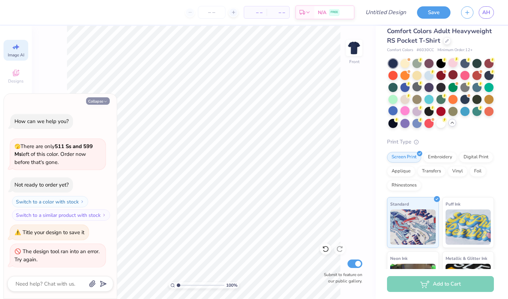
click at [100, 100] on button "Collapse" at bounding box center [98, 100] width 24 height 7
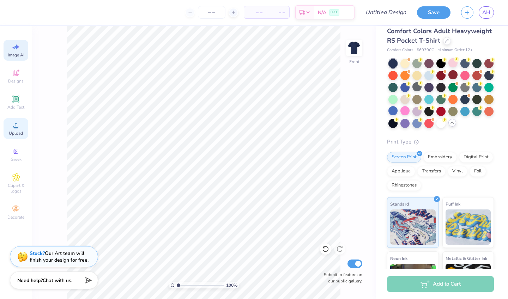
click at [14, 133] on span "Upload" at bounding box center [16, 134] width 14 height 6
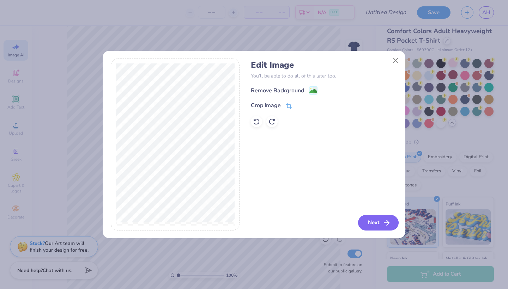
click at [372, 220] on button "Next" at bounding box center [378, 223] width 41 height 16
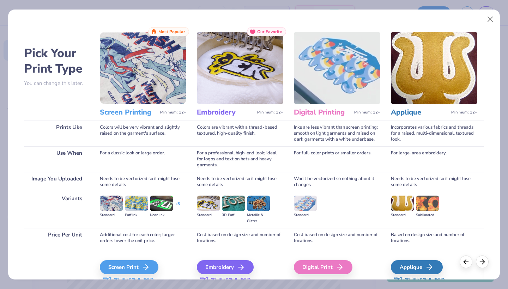
click at [126, 259] on div "Screen Print We'll vectorize your image." at bounding box center [143, 267] width 86 height 38
click at [137, 112] on h3 "Screen Printing" at bounding box center [128, 112] width 57 height 9
click at [129, 267] on div "Screen Print" at bounding box center [130, 267] width 59 height 14
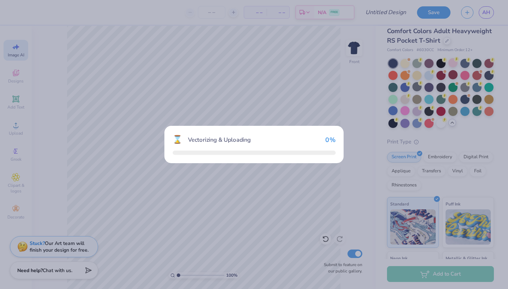
click at [128, 241] on div "⌛ Vectorizing & Uploading 0 %" at bounding box center [254, 144] width 508 height 289
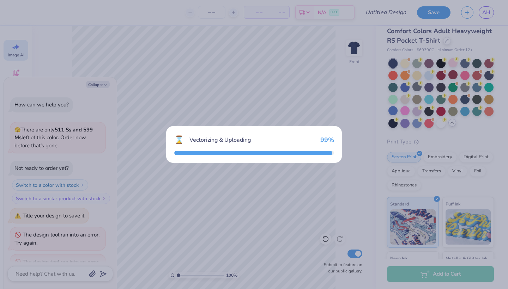
scroll to position [19, 0]
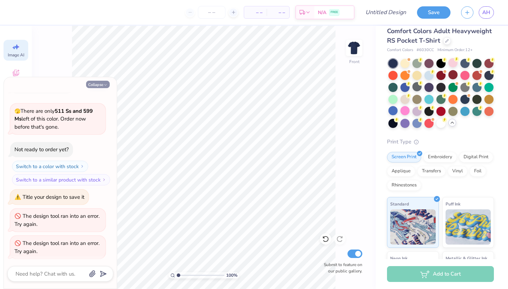
click at [103, 87] on button "Collapse" at bounding box center [98, 84] width 24 height 7
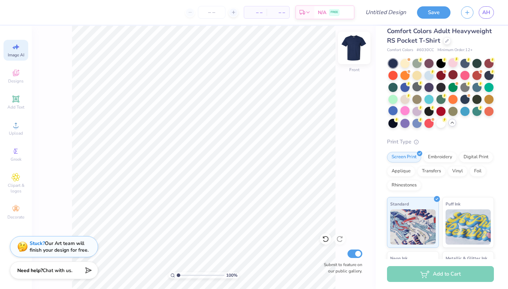
click at [347, 57] on img at bounding box center [354, 48] width 28 height 28
click at [359, 52] on img at bounding box center [354, 48] width 28 height 28
click at [352, 52] on img at bounding box center [354, 48] width 28 height 28
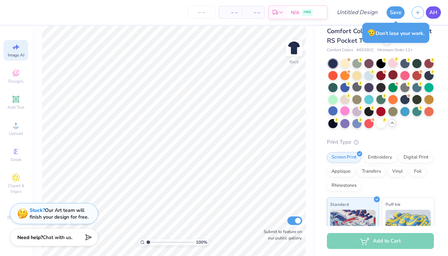
click at [435, 8] on link "AH" at bounding box center [432, 12] width 15 height 12
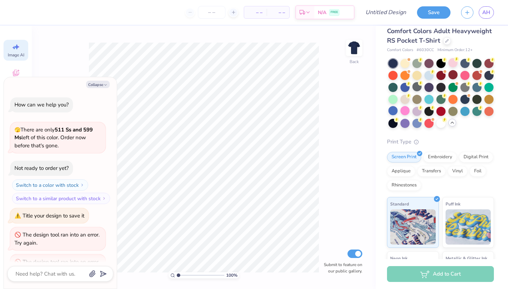
scroll to position [56, 0]
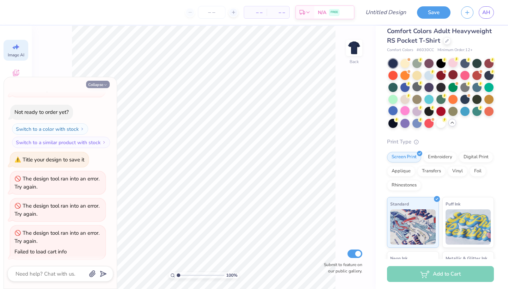
click at [103, 84] on button "Collapse" at bounding box center [98, 84] width 24 height 7
type textarea "x"
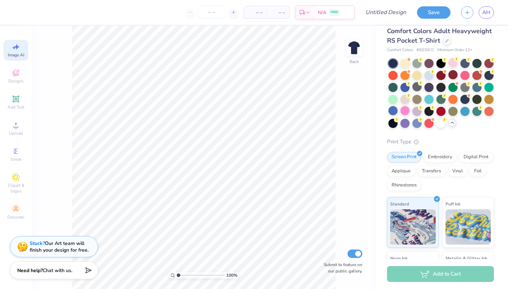
click at [16, 51] on div "Image AI" at bounding box center [16, 50] width 25 height 21
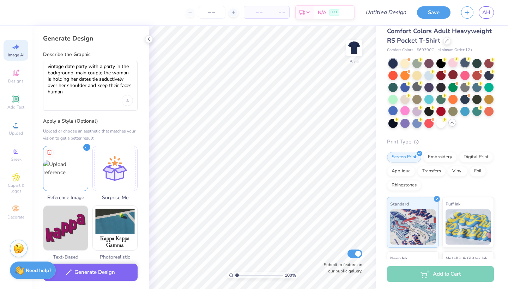
click at [465, 67] on div at bounding box center [464, 62] width 9 height 9
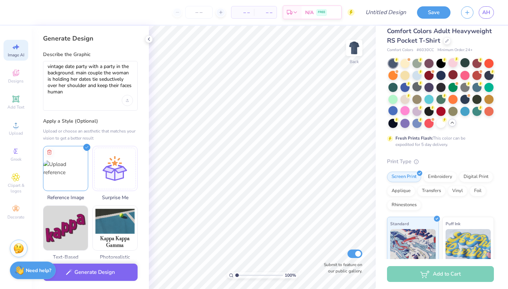
click at [96, 99] on div "vintage date party with a party in the background. main couple the woman is hol…" at bounding box center [90, 86] width 95 height 50
click at [87, 93] on textarea "vintage date party with a party in the background. main couple the woman is hol…" at bounding box center [90, 79] width 85 height 32
drag, startPoint x: 90, startPoint y: 67, endPoint x: 100, endPoint y: 80, distance: 16.3
click at [101, 80] on textarea "vintage date party with a party in the background. main couple the woman is hol…" at bounding box center [90, 79] width 85 height 32
click at [101, 91] on textarea "vintage date party with a party in the background. main couple the woman is hol…" at bounding box center [90, 79] width 85 height 32
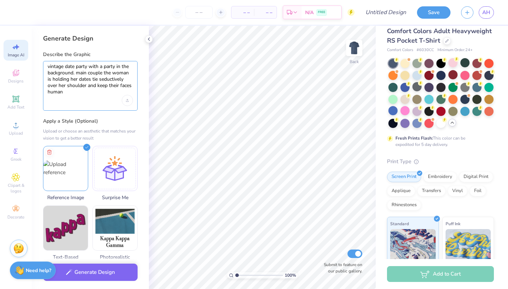
click at [76, 73] on textarea "vintage date party with a party in the background. main couple the woman is hol…" at bounding box center [90, 79] width 85 height 32
type textarea "vintage date party with a party in the background. with the main couple the wom…"
drag, startPoint x: 48, startPoint y: 66, endPoint x: 133, endPoint y: 103, distance: 93.2
click at [134, 105] on div "vintage date party with a party in the background. with the main couple the wom…" at bounding box center [90, 86] width 95 height 50
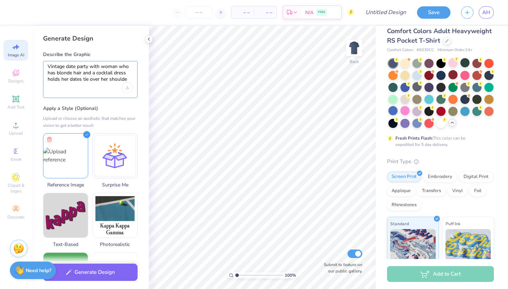
type textarea "Vintage date party with woman who has blonde hair and a cocktail dress holds he…"
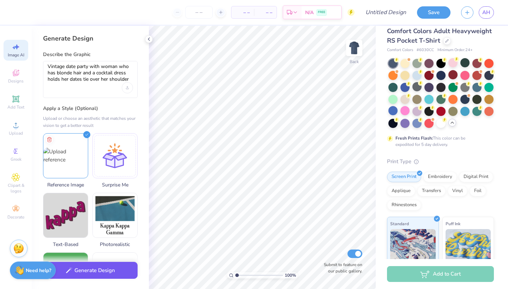
click at [109, 271] on button "Generate Design" at bounding box center [90, 270] width 95 height 17
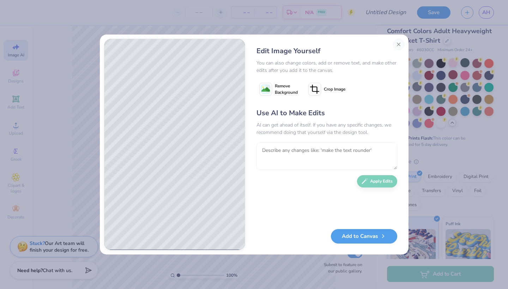
click at [277, 154] on textarea at bounding box center [326, 156] width 141 height 28
type textarea "add more dates dancing in the back and keep the image clear"
click at [362, 182] on icon "button" at bounding box center [365, 179] width 6 height 6
click at [399, 43] on button "Close" at bounding box center [398, 44] width 11 height 11
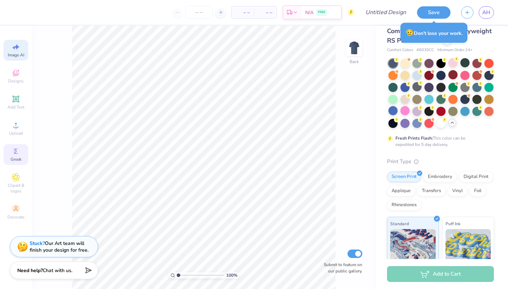
click at [12, 155] on icon at bounding box center [16, 151] width 8 height 8
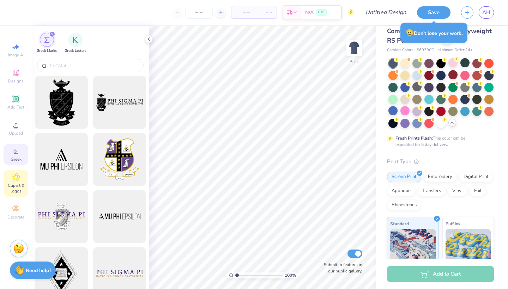
click at [13, 177] on icon at bounding box center [16, 177] width 8 height 8
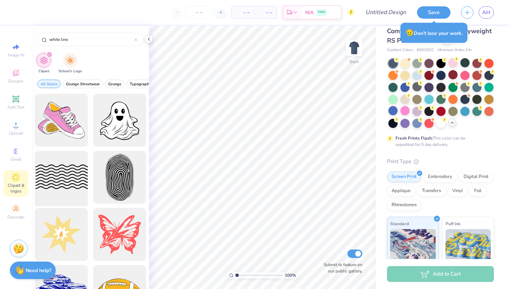
scroll to position [2, 0]
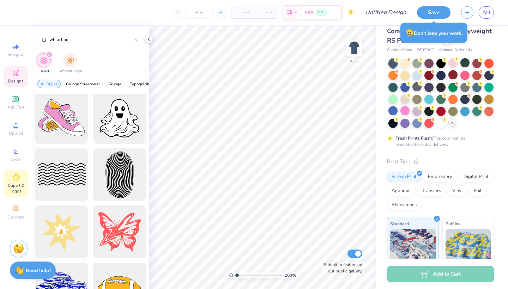
click at [17, 78] on span "Designs" at bounding box center [16, 81] width 16 height 6
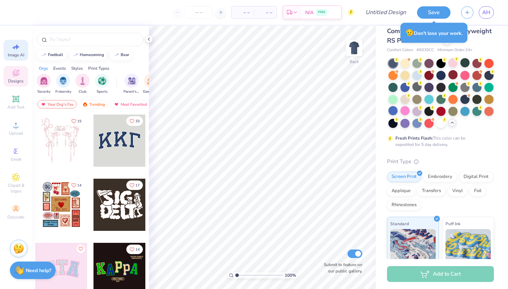
click at [20, 56] on span "Image AI" at bounding box center [16, 55] width 17 height 6
select select "4"
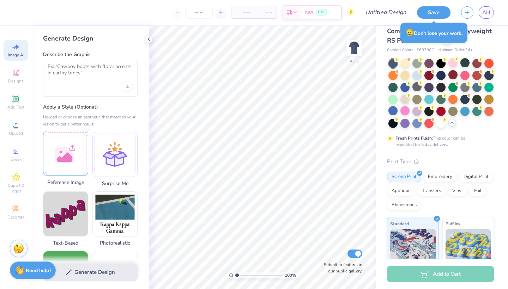
click at [80, 156] on div at bounding box center [65, 153] width 45 height 45
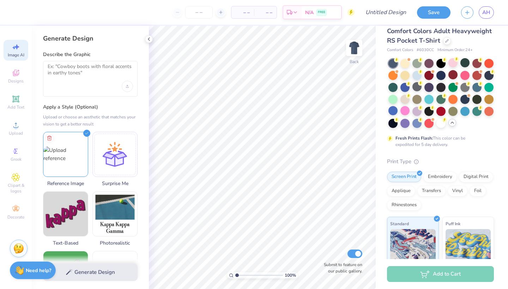
click at [101, 269] on div "Generate Design" at bounding box center [90, 272] width 117 height 34
click at [92, 275] on div "Generate Design" at bounding box center [90, 272] width 117 height 34
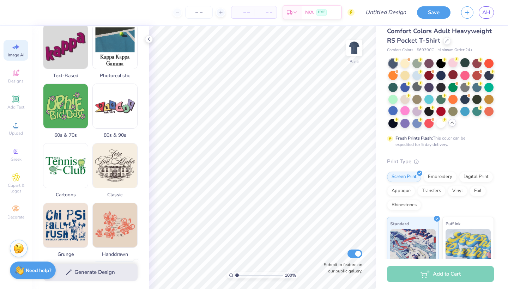
scroll to position [214, 0]
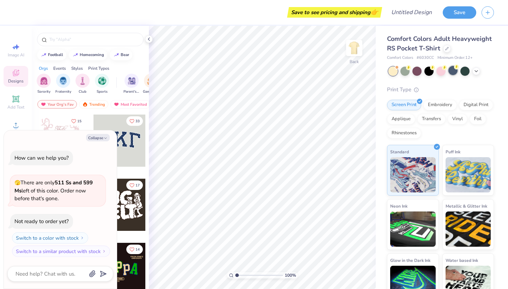
click at [456, 75] on div at bounding box center [452, 70] width 9 height 9
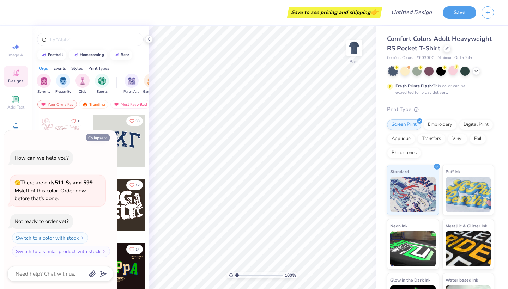
click at [98, 138] on button "Collapse" at bounding box center [98, 137] width 24 height 7
type textarea "x"
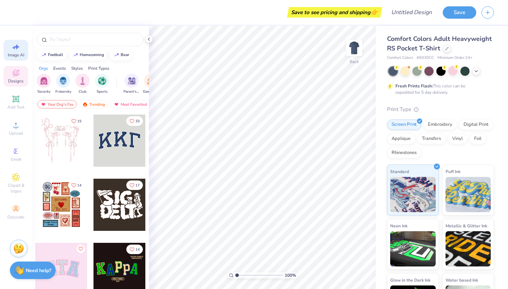
click at [19, 52] on div "Image AI" at bounding box center [16, 50] width 25 height 21
select select "4"
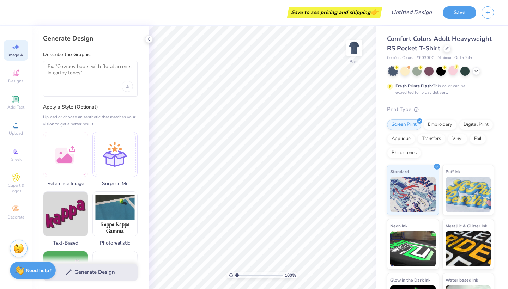
click at [80, 83] on div at bounding box center [90, 79] width 95 height 36
click at [80, 68] on textarea at bounding box center [90, 72] width 85 height 18
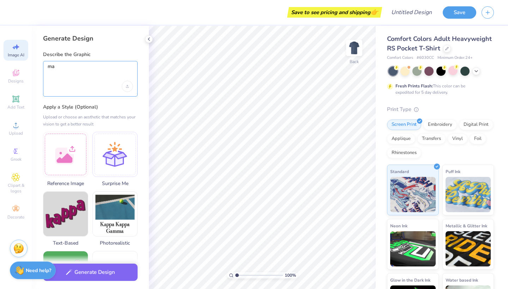
type textarea "m"
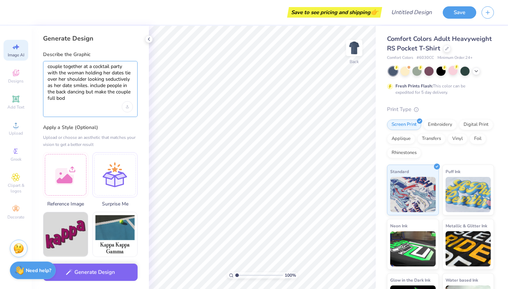
type textarea "couple together at a cocktail party with the woman holding her dates tie over h…"
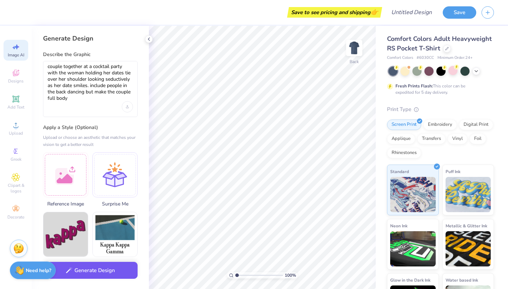
click at [93, 272] on button "Generate Design" at bounding box center [90, 270] width 95 height 17
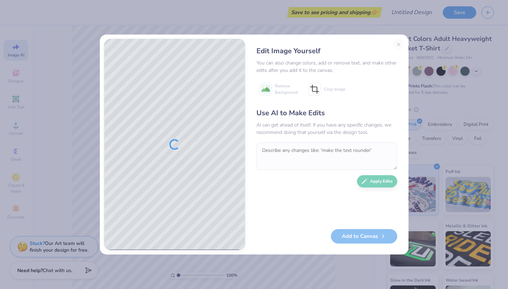
click at [302, 153] on textarea at bounding box center [326, 156] width 141 height 28
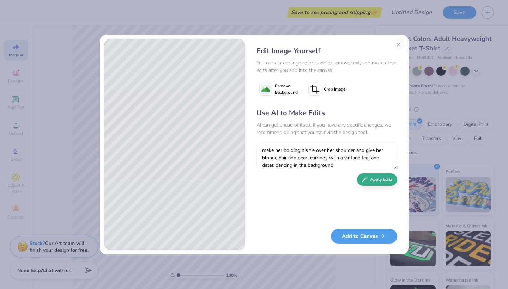
type textarea "make her holding his tie over her shoulder and give her blonde hair and pearl e…"
click at [370, 178] on button "Apply Edits" at bounding box center [377, 180] width 40 height 12
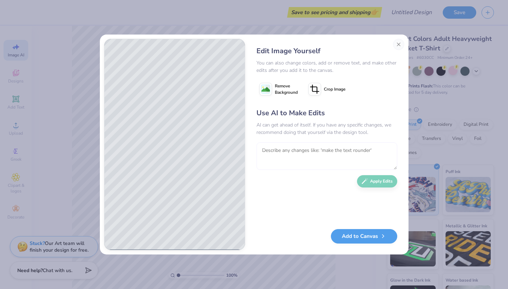
click at [296, 154] on textarea at bounding box center [326, 156] width 141 height 28
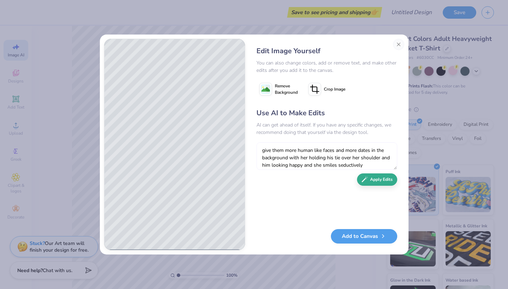
type textarea "give them more human like faces and more dates in the background with her holdi…"
click at [375, 182] on button "Apply Edits" at bounding box center [377, 180] width 40 height 12
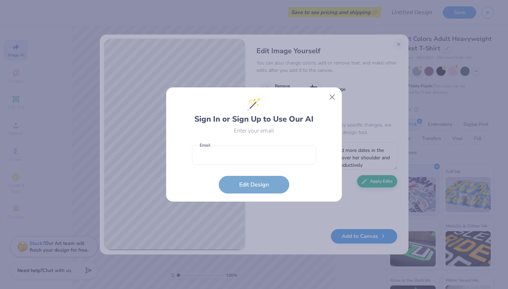
click at [274, 166] on form "Email is a required field Email Edit Design" at bounding box center [254, 168] width 124 height 52
click at [260, 156] on input "email" at bounding box center [254, 155] width 124 height 19
click at [331, 97] on button "Close" at bounding box center [332, 97] width 13 height 13
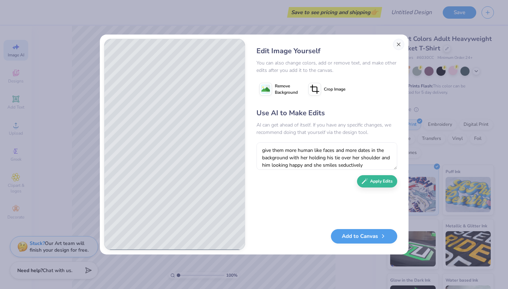
click at [399, 41] on button "Close" at bounding box center [398, 44] width 11 height 11
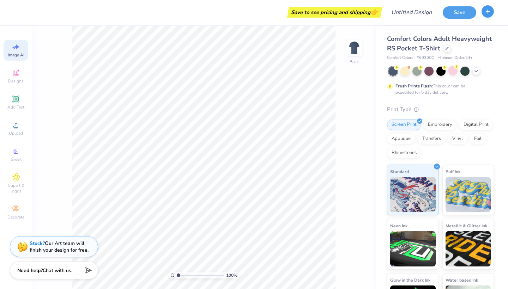
click at [486, 15] on button "button" at bounding box center [487, 11] width 12 height 12
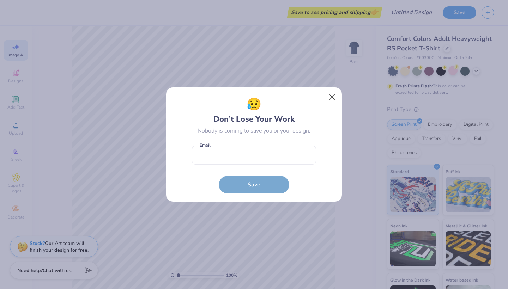
click at [328, 99] on button "Close" at bounding box center [332, 97] width 13 height 13
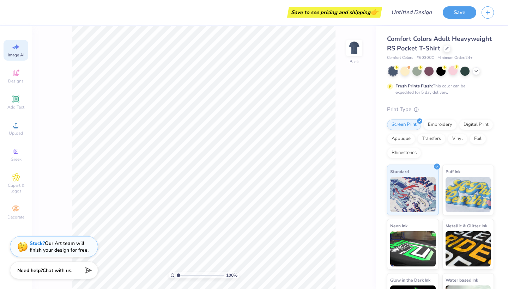
click at [2, 51] on div "Image AI Designs Add Text Upload Greek Clipart & logos Decorate" at bounding box center [16, 157] width 32 height 263
click at [20, 54] on span "Image AI" at bounding box center [16, 55] width 17 height 6
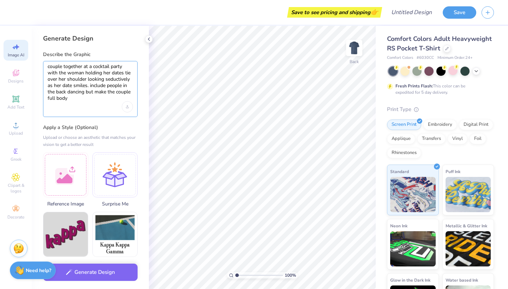
drag, startPoint x: 89, startPoint y: 88, endPoint x: 49, endPoint y: 85, distance: 39.2
click at [49, 85] on textarea "couple together at a cocktail party with the woman holding her dates tie over h…" at bounding box center [90, 82] width 85 height 38
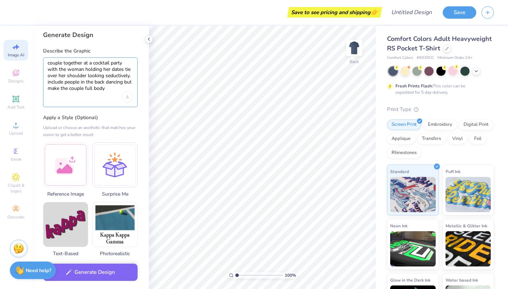
scroll to position [3, 0]
drag, startPoint x: 125, startPoint y: 84, endPoint x: 125, endPoint y: 97, distance: 13.1
click at [125, 97] on div "couple together at a cocktail party with the woman holding her dates tie over h…" at bounding box center [90, 83] width 95 height 50
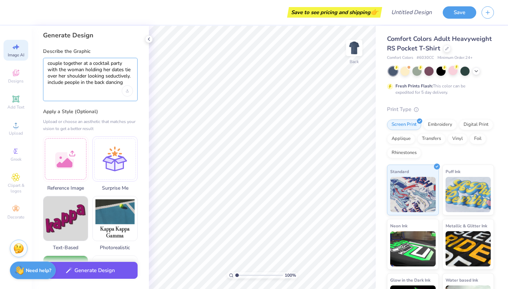
type textarea "couple together at a cocktail party with the woman holding her dates tie over h…"
click at [114, 277] on button "Generate Design" at bounding box center [90, 270] width 95 height 17
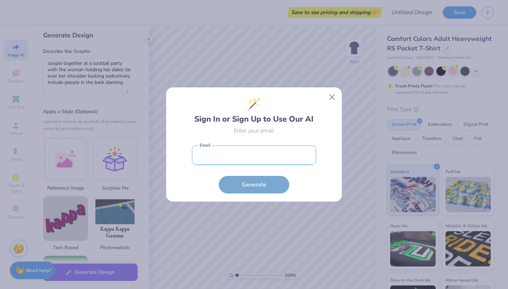
click at [287, 151] on input "email" at bounding box center [254, 155] width 124 height 19
type input "Amanda.h1800@gmail.com"
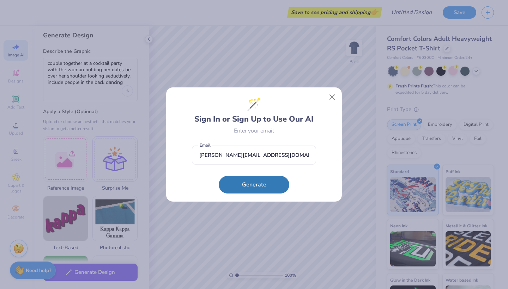
click at [260, 186] on button "Generate" at bounding box center [254, 185] width 71 height 18
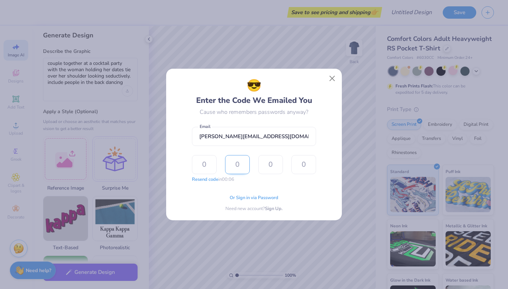
type input "4"
type input "3"
type input "9"
type input "3"
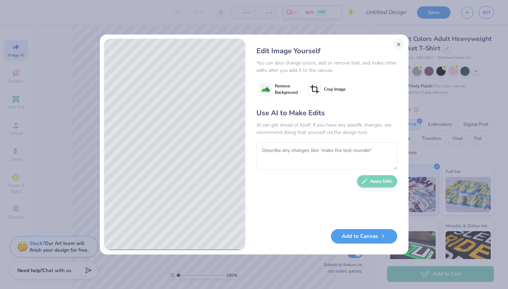
click at [400, 44] on button "Close" at bounding box center [398, 44] width 11 height 11
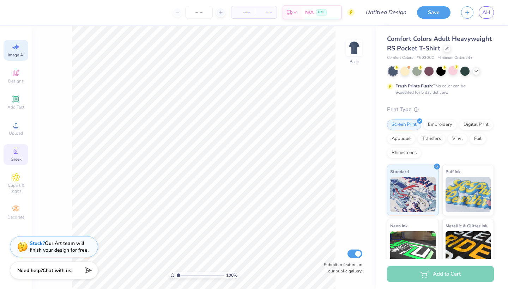
click at [21, 154] on div "Greek" at bounding box center [16, 154] width 25 height 21
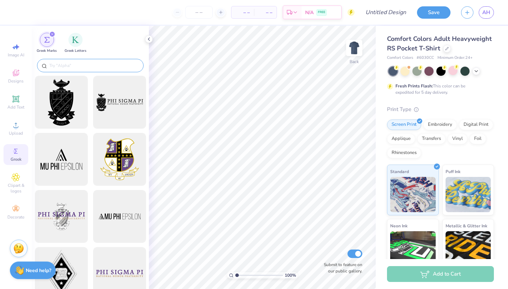
click at [85, 70] on div at bounding box center [90, 65] width 107 height 13
click at [83, 63] on input "text" at bounding box center [94, 65] width 90 height 7
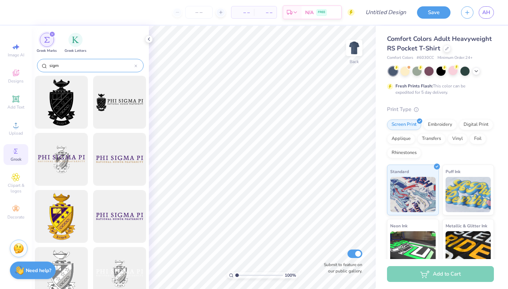
type input "sigma"
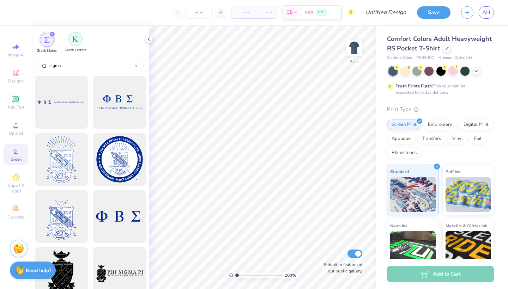
click at [74, 45] on div "filter for Greek Letters" at bounding box center [75, 39] width 14 height 14
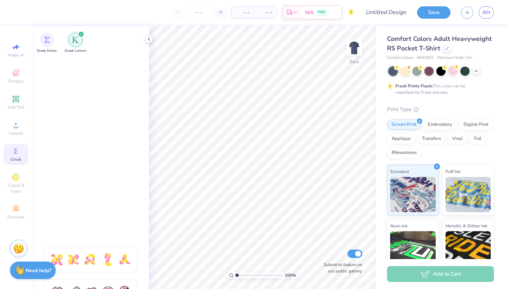
scroll to position [0, 0]
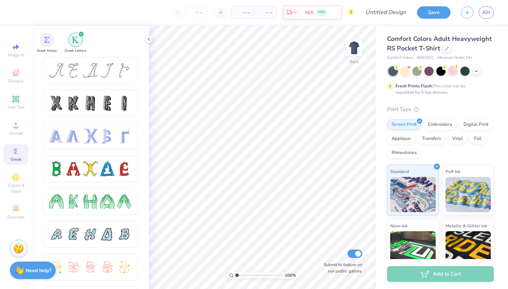
click at [75, 42] on img "filter for Greek Letters" at bounding box center [75, 39] width 7 height 7
click at [14, 164] on div "Greek" at bounding box center [16, 154] width 25 height 21
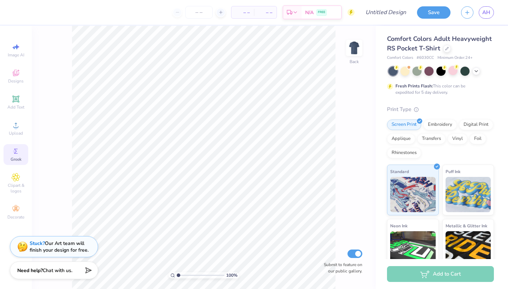
click at [11, 157] on span "Greek" at bounding box center [16, 160] width 11 height 6
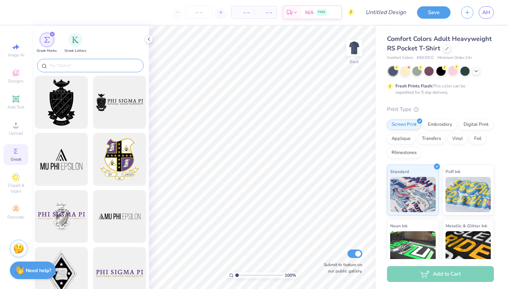
click at [60, 68] on input "text" at bounding box center [94, 65] width 90 height 7
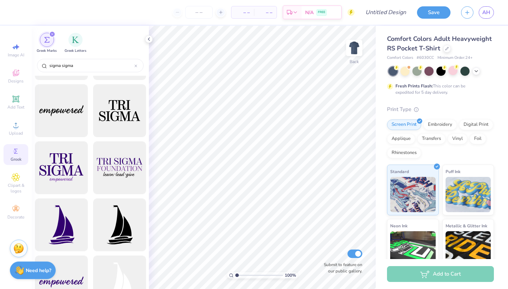
scroll to position [224, 0]
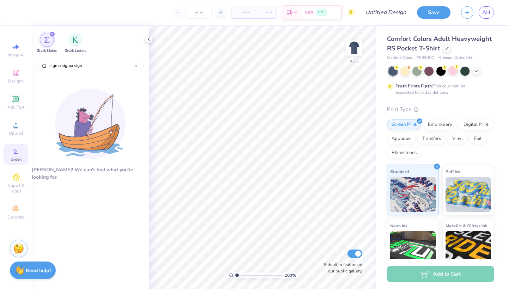
type input "sigma sigma sign"
drag, startPoint x: 309, startPoint y: 25, endPoint x: 14, endPoint y: 61, distance: 297.1
click at [14, 61] on div "Image AI Designs Add Text Upload Greek Clipart & logos Decorate" at bounding box center [16, 131] width 25 height 183
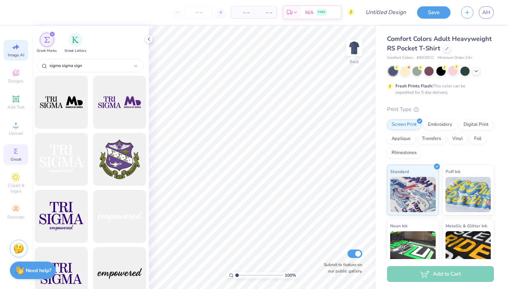
click at [16, 41] on div "Image AI" at bounding box center [16, 50] width 25 height 21
select select "4"
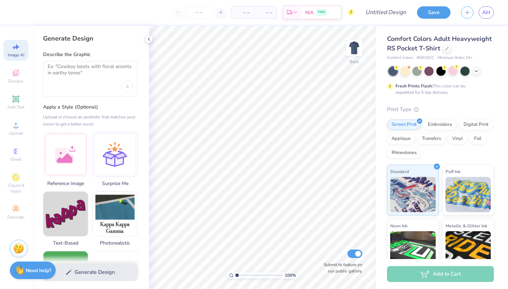
click at [106, 82] on div at bounding box center [90, 79] width 95 height 36
click at [79, 81] on div at bounding box center [90, 79] width 95 height 36
click at [115, 72] on textarea at bounding box center [90, 72] width 85 height 18
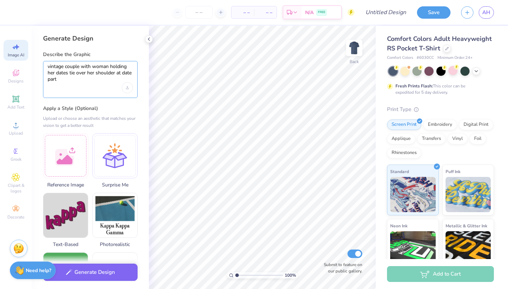
type textarea "vintage couple with woman holding her dates tie over her shoulder at date party"
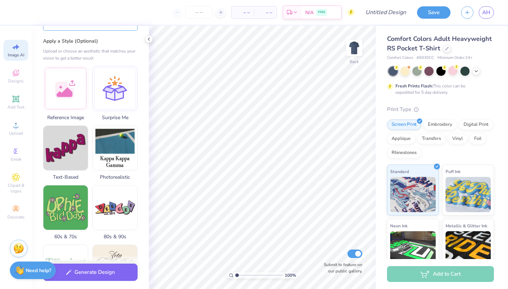
scroll to position [79, 0]
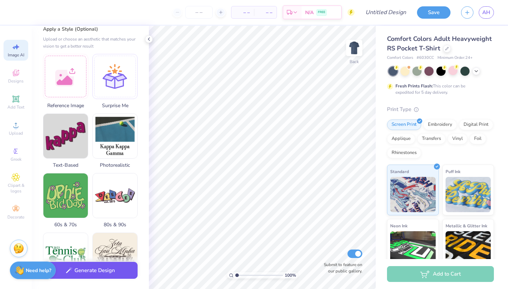
click at [104, 270] on button "Generate Design" at bounding box center [90, 270] width 95 height 17
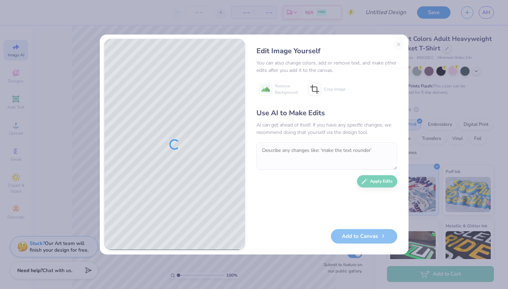
click at [399, 44] on div "Edit Image Yourself You can also change colors, add or remove text, and make ot…" at bounding box center [326, 145] width 155 height 212
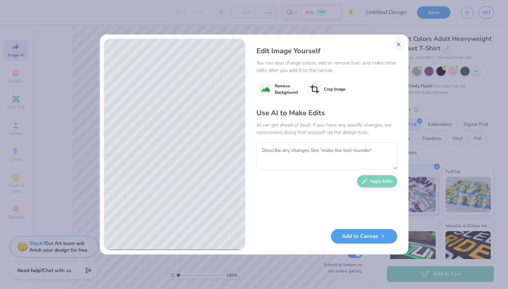
click at [396, 43] on button "Close" at bounding box center [398, 44] width 11 height 11
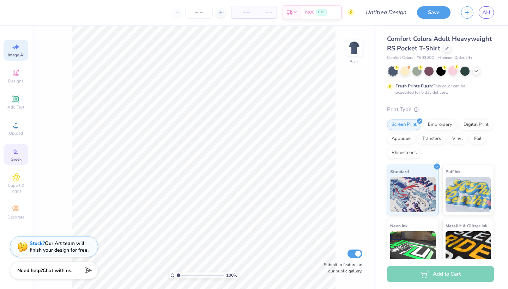
click at [14, 154] on icon at bounding box center [16, 151] width 8 height 8
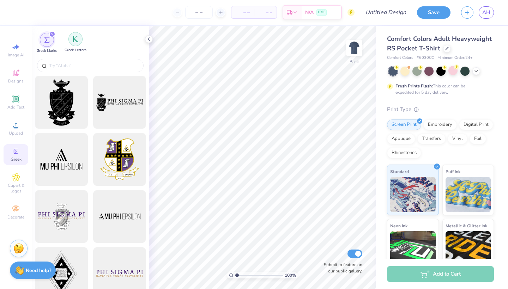
click at [74, 42] on img "filter for Greek Letters" at bounding box center [75, 39] width 7 height 7
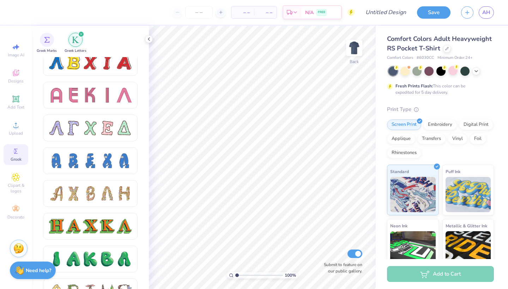
scroll to position [0, 0]
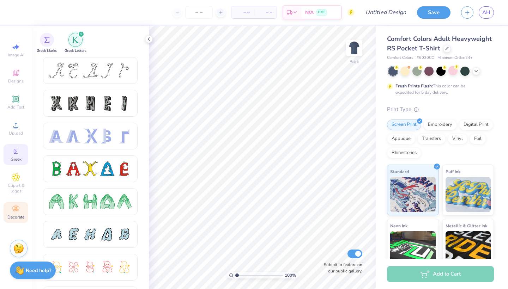
click at [16, 208] on circle at bounding box center [16, 207] width 4 height 4
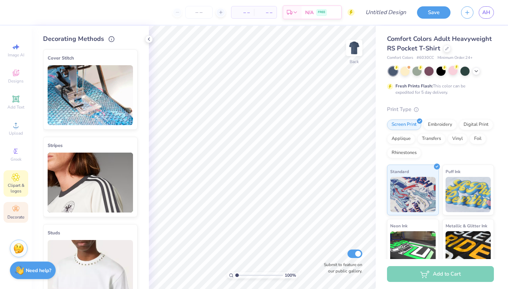
click at [17, 171] on div "Clipart & logos" at bounding box center [16, 183] width 25 height 26
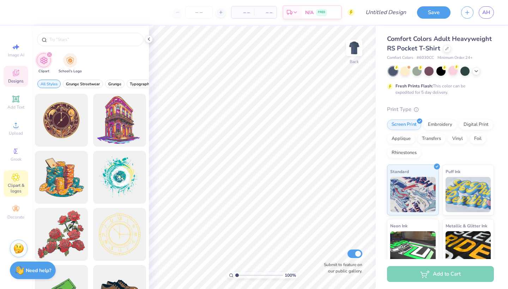
click at [12, 74] on icon at bounding box center [16, 73] width 8 height 8
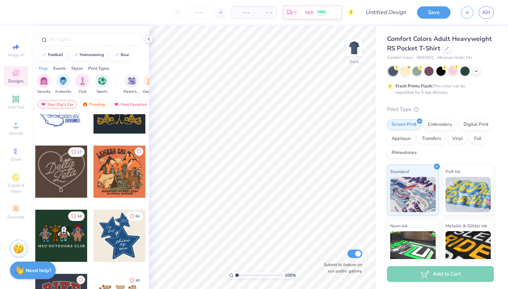
scroll to position [356, 0]
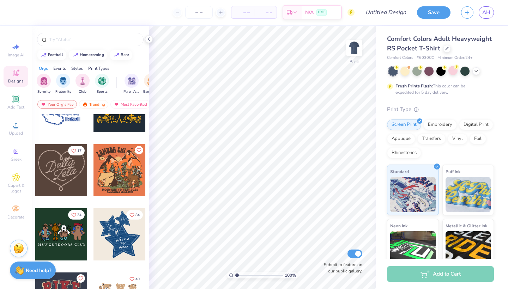
click at [80, 68] on div "Styles" at bounding box center [77, 68] width 12 height 6
click at [62, 70] on div "Events" at bounding box center [59, 68] width 13 height 6
click at [81, 68] on div "Styles" at bounding box center [77, 68] width 12 height 6
click at [101, 67] on div "Print Types" at bounding box center [98, 68] width 21 height 6
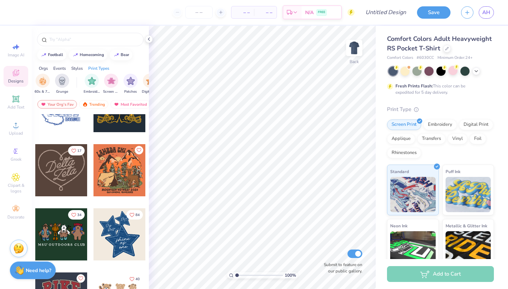
scroll to position [0, 574]
click at [91, 68] on div "Print Types" at bounding box center [98, 68] width 21 height 6
click at [79, 69] on div "Styles" at bounding box center [77, 68] width 12 height 6
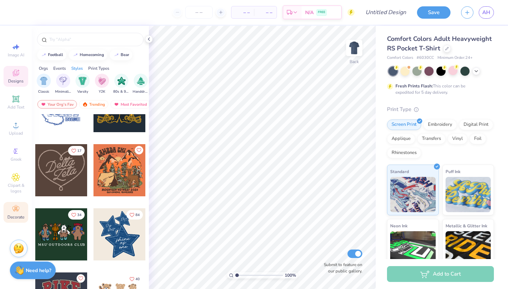
click at [14, 202] on div "Image AI Designs Add Text Upload Greek Clipart & logos Decorate" at bounding box center [16, 131] width 25 height 183
click at [18, 214] on div "Decorate" at bounding box center [16, 212] width 25 height 21
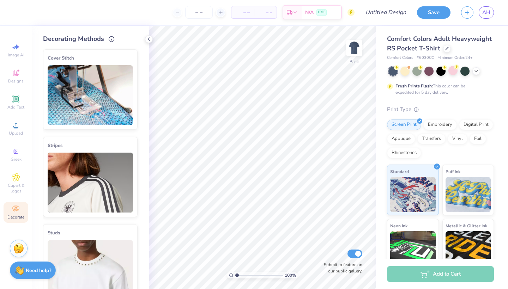
scroll to position [491, 0]
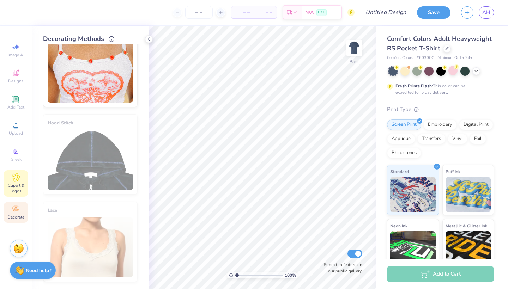
click at [15, 180] on icon at bounding box center [16, 177] width 8 height 8
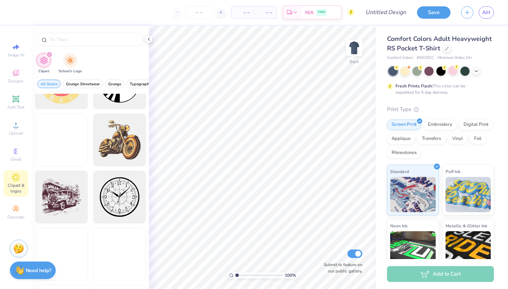
scroll to position [300, 0]
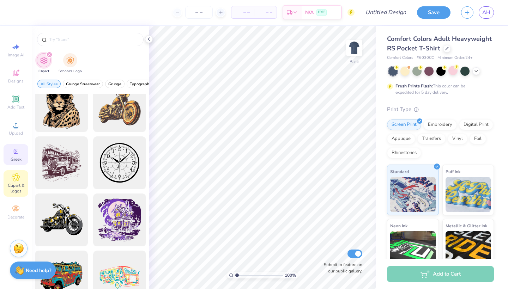
click at [6, 163] on div "Greek" at bounding box center [16, 154] width 25 height 21
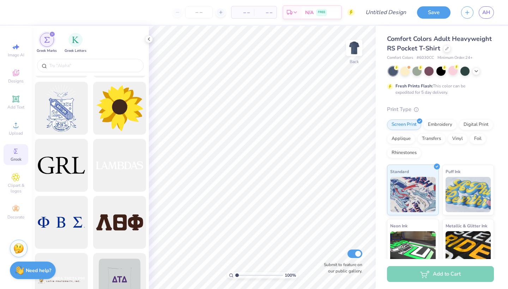
scroll to position [2286, 0]
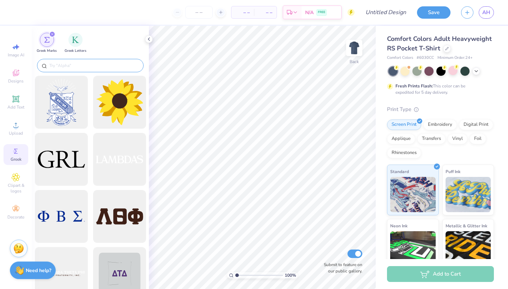
click at [83, 62] on input "text" at bounding box center [94, 65] width 90 height 7
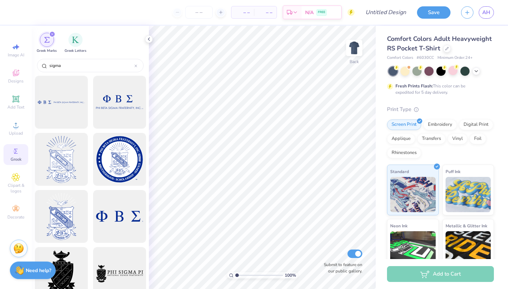
scroll to position [0, 0]
type input "sigma"
click at [150, 40] on icon at bounding box center [149, 39] width 6 height 6
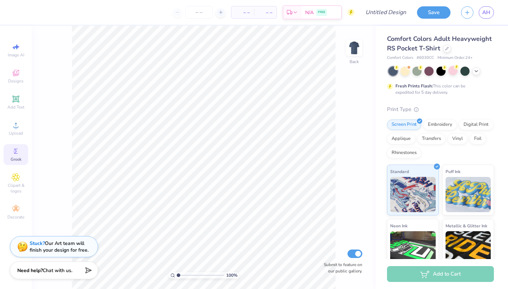
click at [14, 152] on circle at bounding box center [15, 152] width 4 height 4
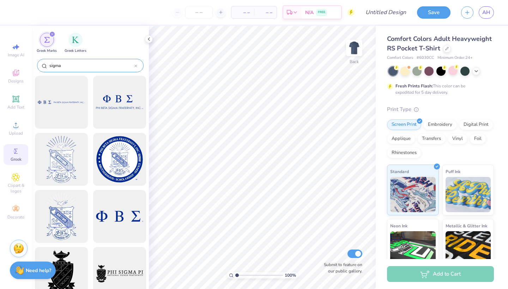
click at [136, 69] on div "sigma" at bounding box center [90, 65] width 107 height 13
click at [52, 35] on icon "filter for Greek Marks" at bounding box center [52, 34] width 3 height 3
click at [52, 32] on div "filter for Greek Marks" at bounding box center [52, 34] width 6 height 6
click at [74, 38] on img "filter for Greek Letters" at bounding box center [75, 39] width 7 height 7
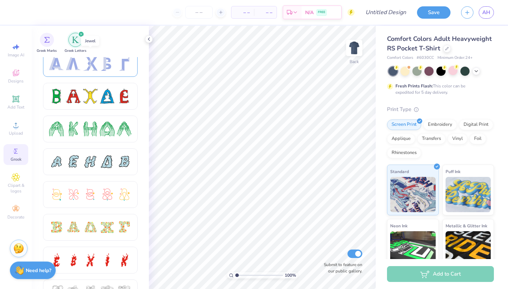
scroll to position [160, 0]
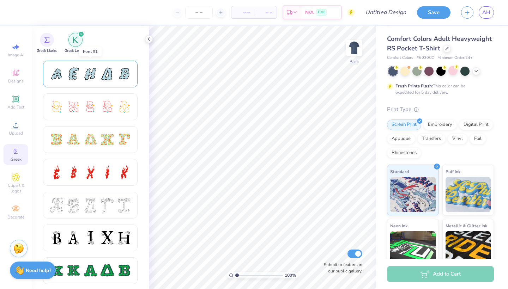
click at [100, 72] on div at bounding box center [107, 74] width 15 height 15
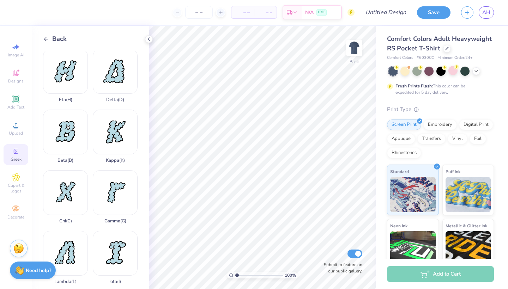
scroll to position [19, 0]
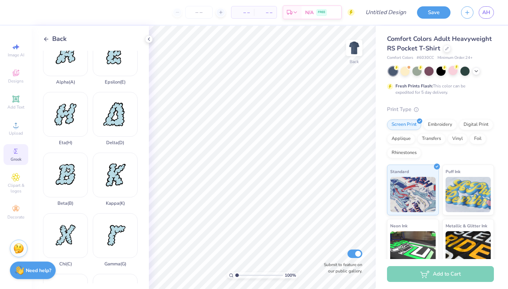
click at [47, 35] on div "Back" at bounding box center [55, 39] width 24 height 10
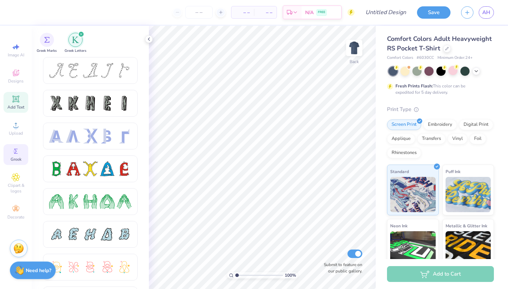
click at [17, 100] on icon at bounding box center [15, 98] width 5 height 5
